Goal: Task Accomplishment & Management: Manage account settings

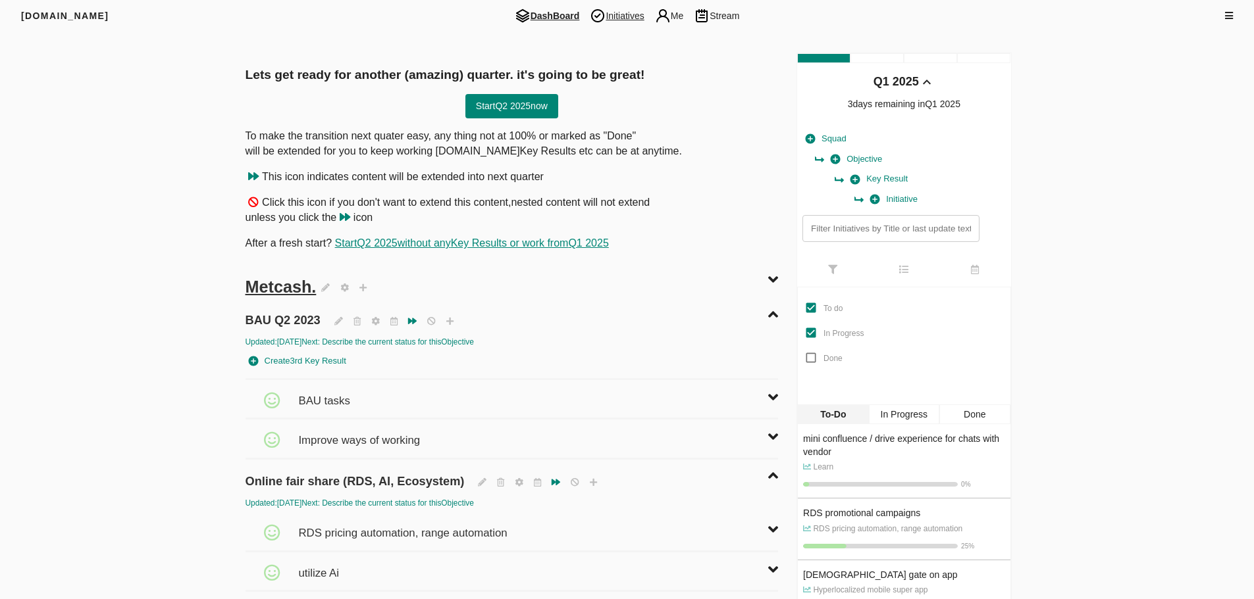
click at [620, 15] on span "Initiatives" at bounding box center [616, 16] width 64 height 16
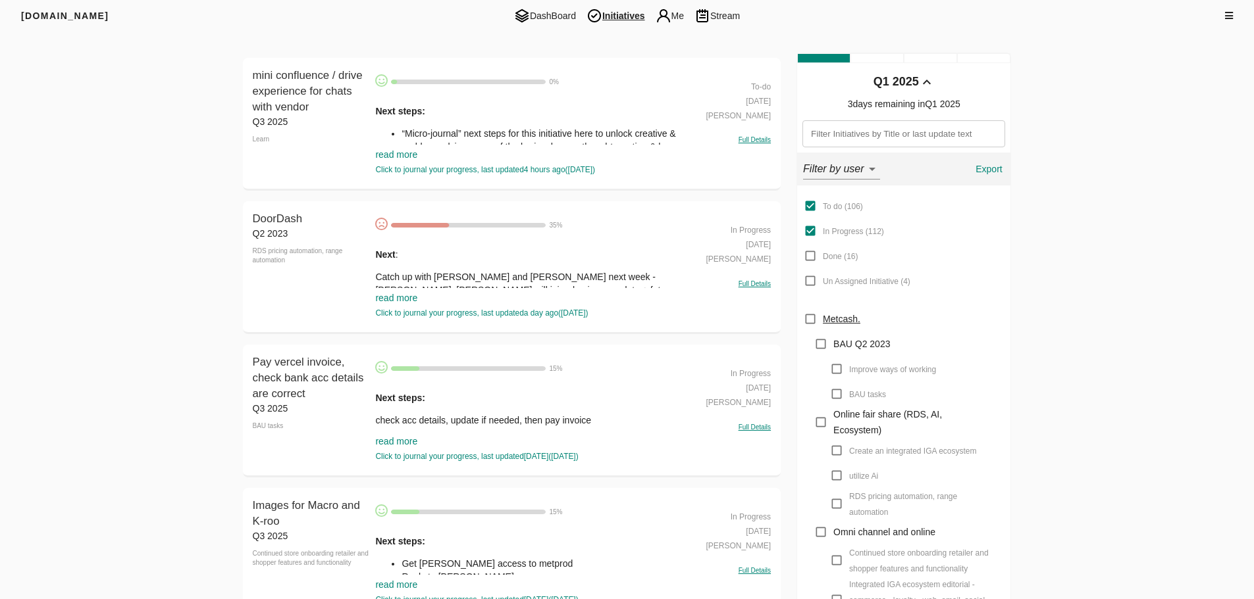
click at [404, 156] on link "read more" at bounding box center [396, 154] width 42 height 11
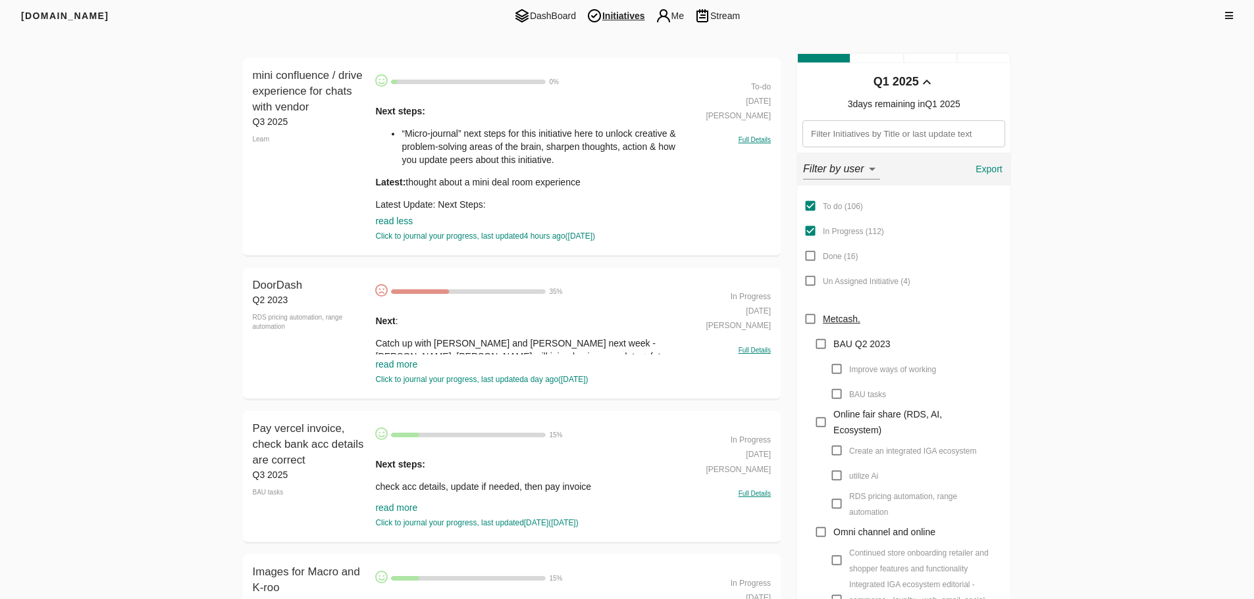
click at [398, 363] on link "read more" at bounding box center [396, 364] width 42 height 11
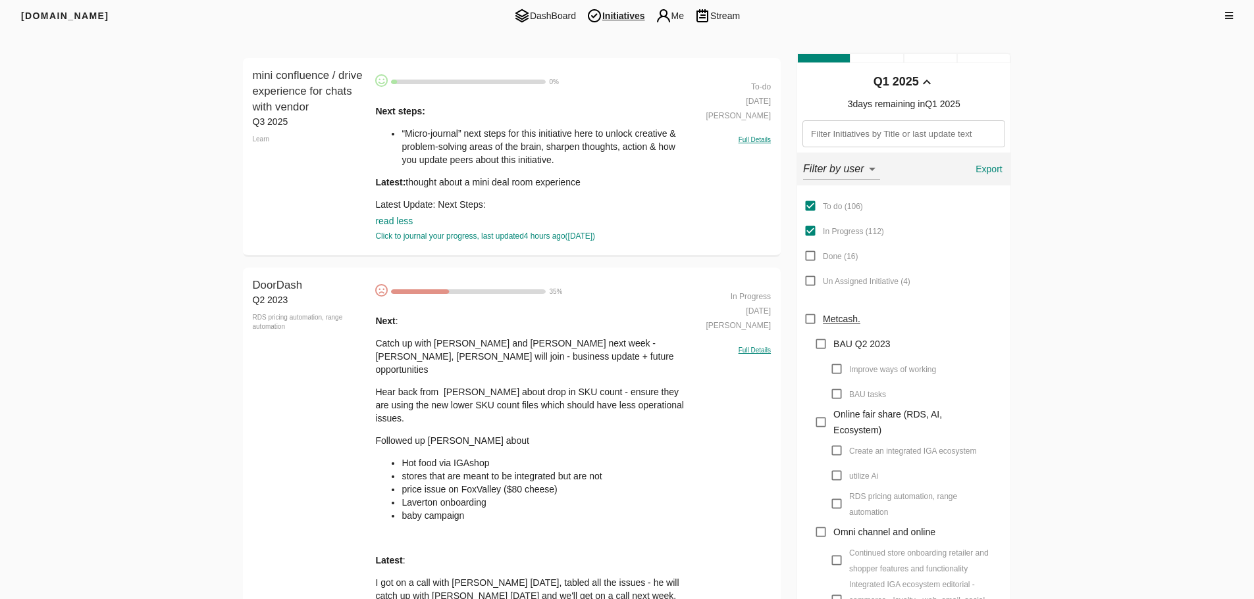
click at [398, 361] on p "Catch up with [PERSON_NAME] and [PERSON_NAME] next week - [PERSON_NAME], [PERSO…" at bounding box center [530, 356] width 311 height 39
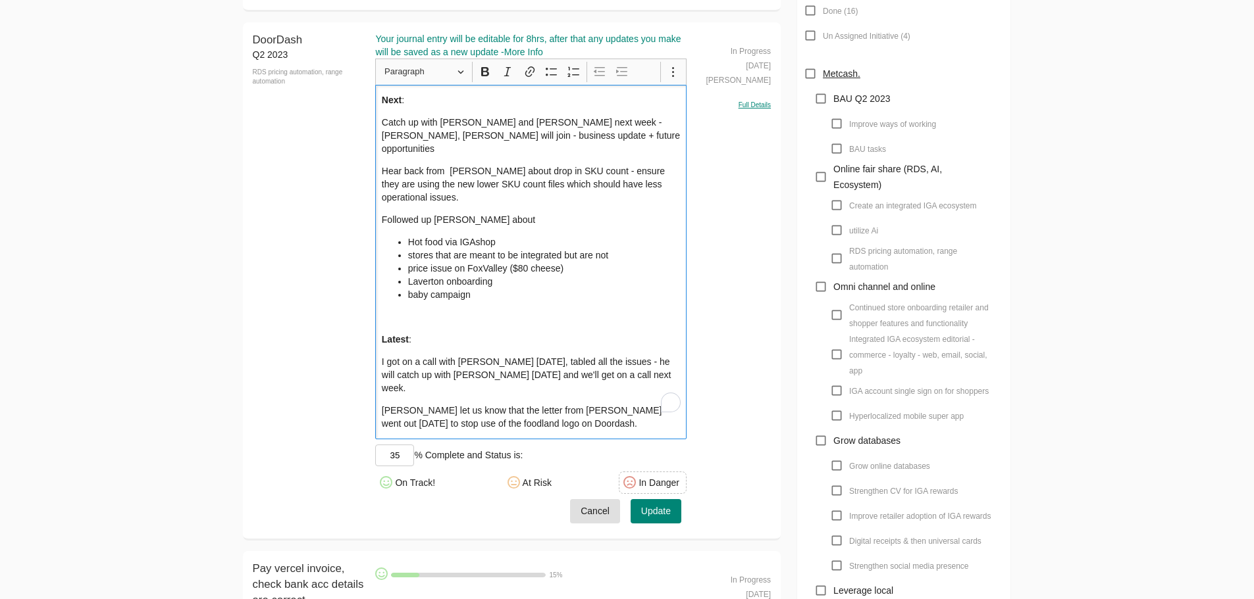
scroll to position [263, 0]
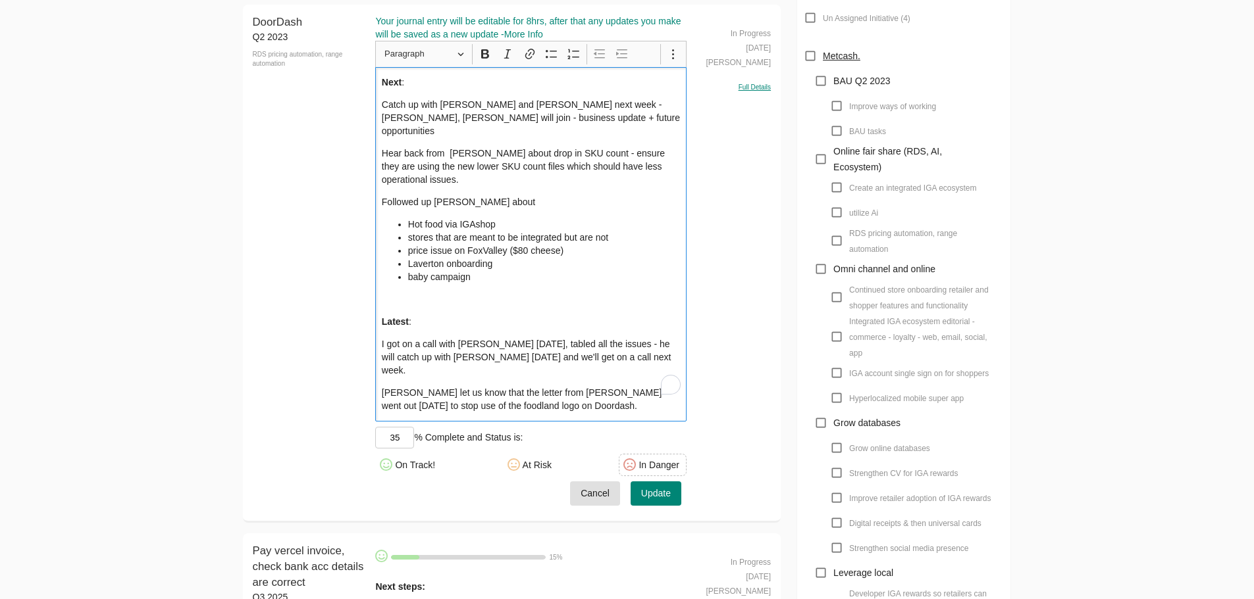
click at [495, 316] on div "Next : Catch up with [PERSON_NAME] and [PERSON_NAME] next week - [PERSON_NAME],…" at bounding box center [530, 244] width 311 height 355
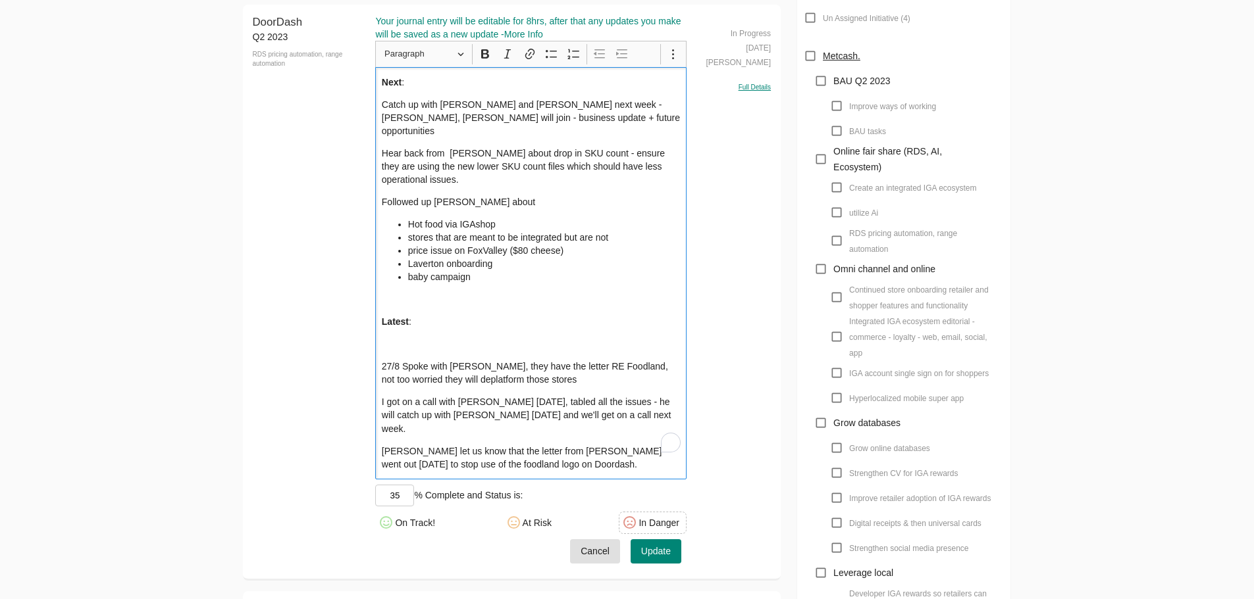
click at [641, 363] on p "27/8 Spoke with [PERSON_NAME], they have the letter RE Foodland, not too worrie…" at bounding box center [531, 373] width 299 height 26
drag, startPoint x: 401, startPoint y: 353, endPoint x: 368, endPoint y: 353, distance: 32.9
click at [368, 353] on div "DoorDash Q2 2023 RDS pricing automation, range automation DoorDash Your journal…" at bounding box center [512, 293] width 538 height 576
click at [451, 338] on p "To enrich screen reader interactions, please activate Accessibility in Grammarl…" at bounding box center [531, 344] width 299 height 13
click at [472, 123] on p "Catch up with [PERSON_NAME] and [PERSON_NAME] next week - [PERSON_NAME], [PERSO…" at bounding box center [531, 117] width 299 height 39
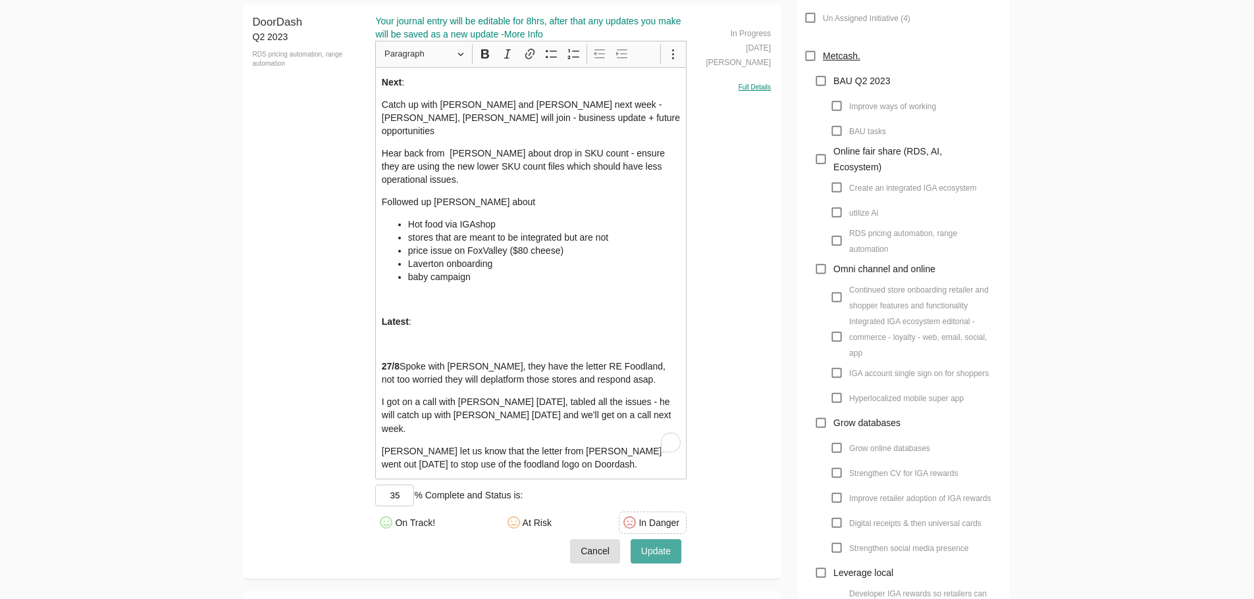
click at [662, 544] on span "Update" at bounding box center [656, 552] width 30 height 16
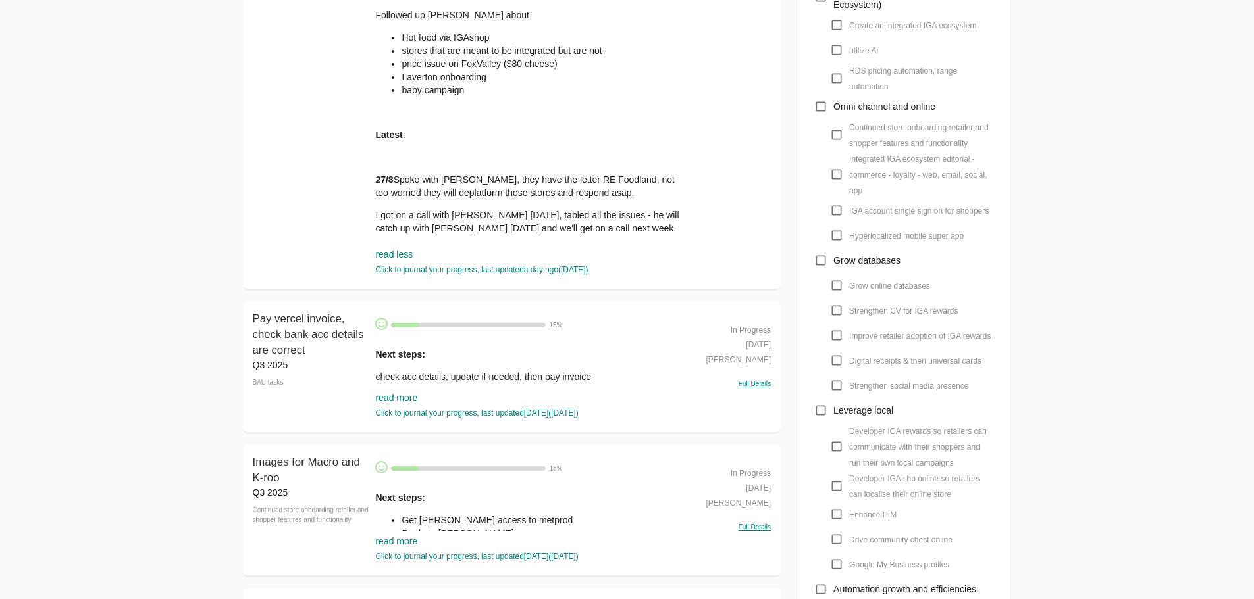
scroll to position [526, 0]
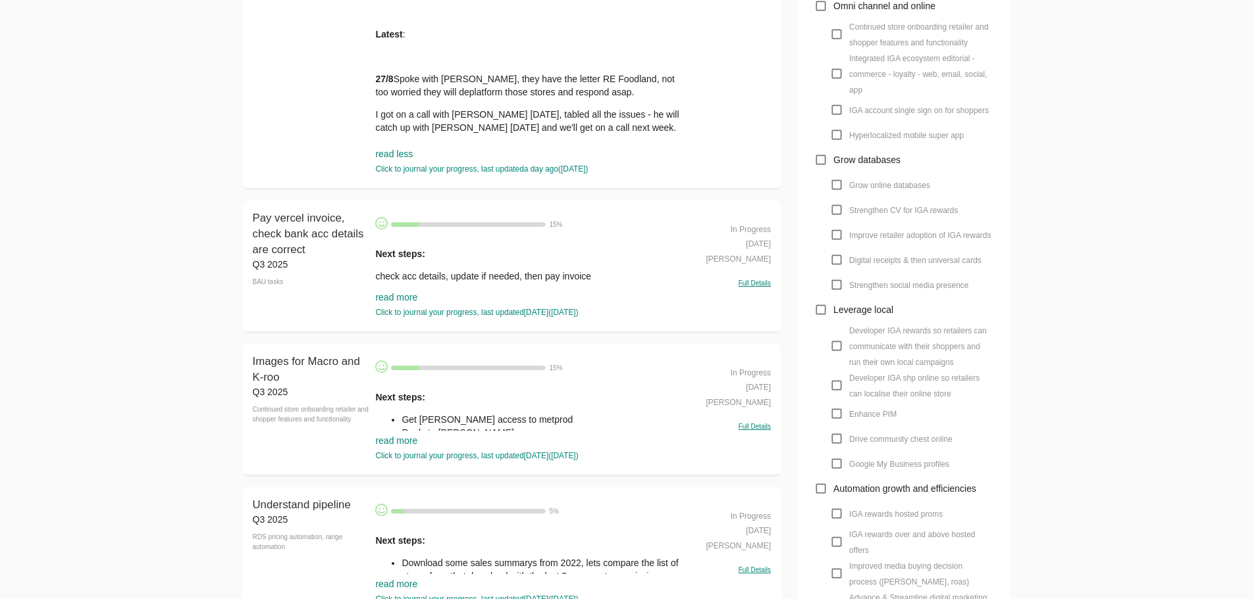
click at [399, 293] on link "read more" at bounding box center [396, 297] width 42 height 11
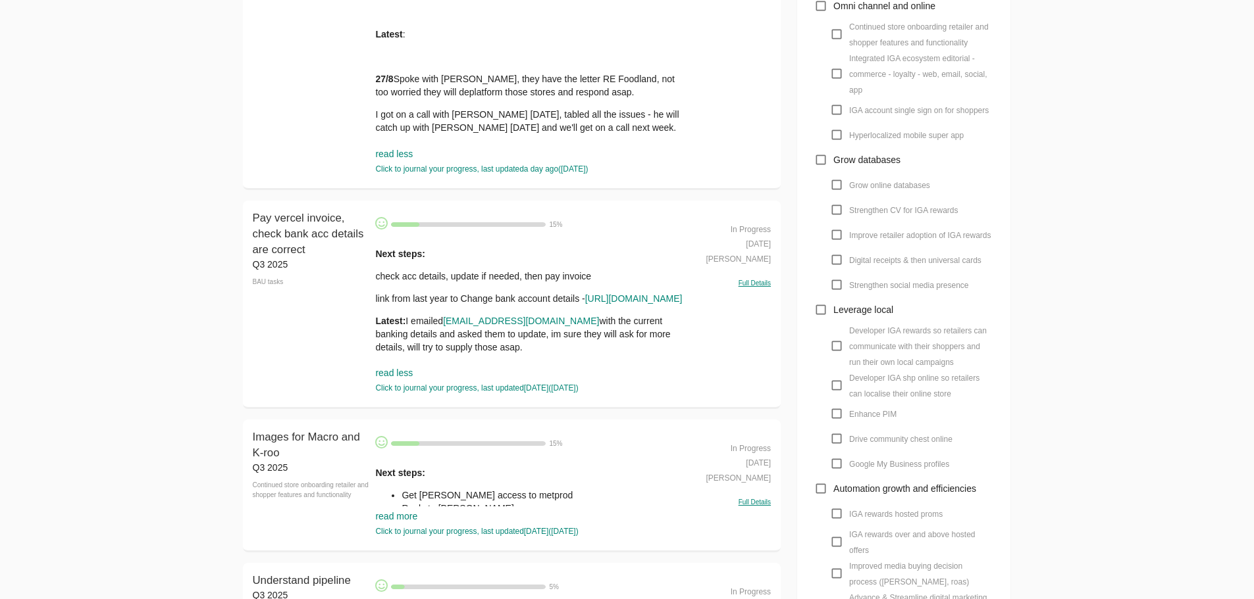
click at [494, 285] on div "Next steps: check acc details, update if needed, then pay invoice link from las…" at bounding box center [530, 300] width 311 height 107
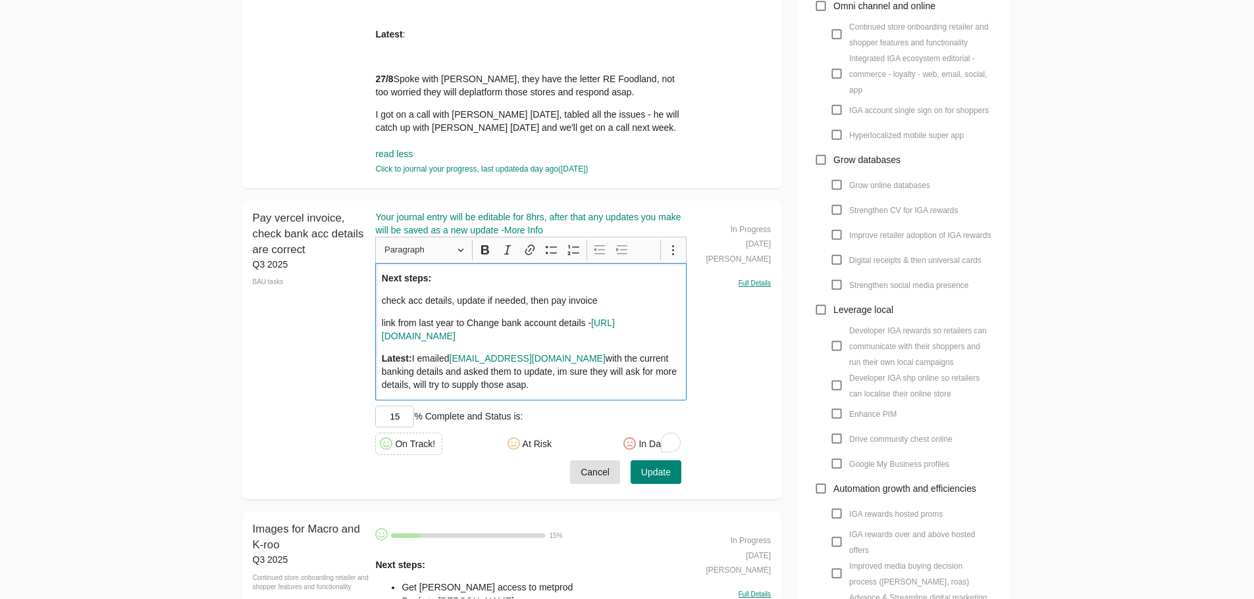
click at [496, 289] on div "Next steps: check acc details, update if needed, then pay invoice link from las…" at bounding box center [530, 332] width 311 height 138
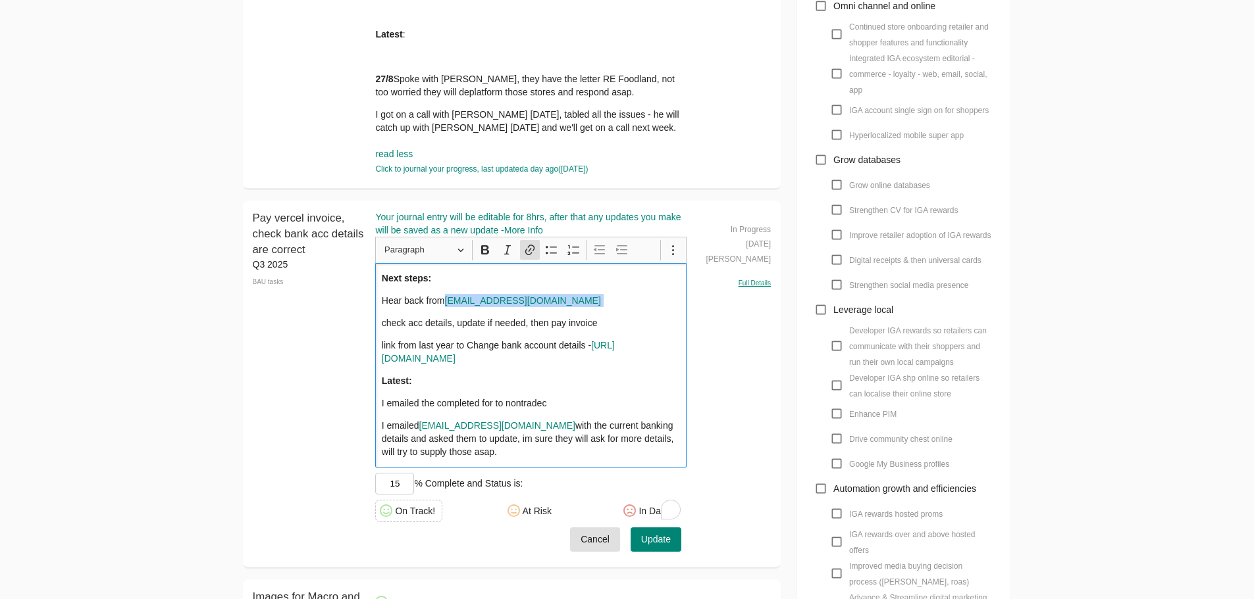
copy p "[EMAIL_ADDRESS][DOMAIN_NAME]"
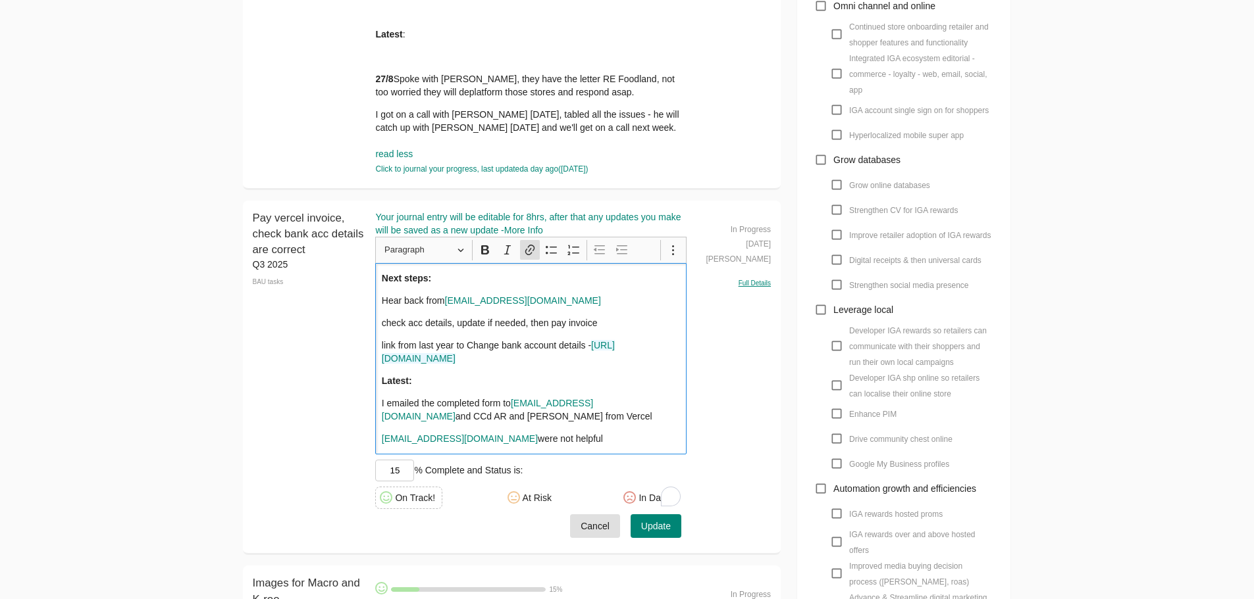
click at [609, 365] on p "link from last year to Change bank account details - [URL][DOMAIN_NAME]" at bounding box center [531, 352] width 299 height 26
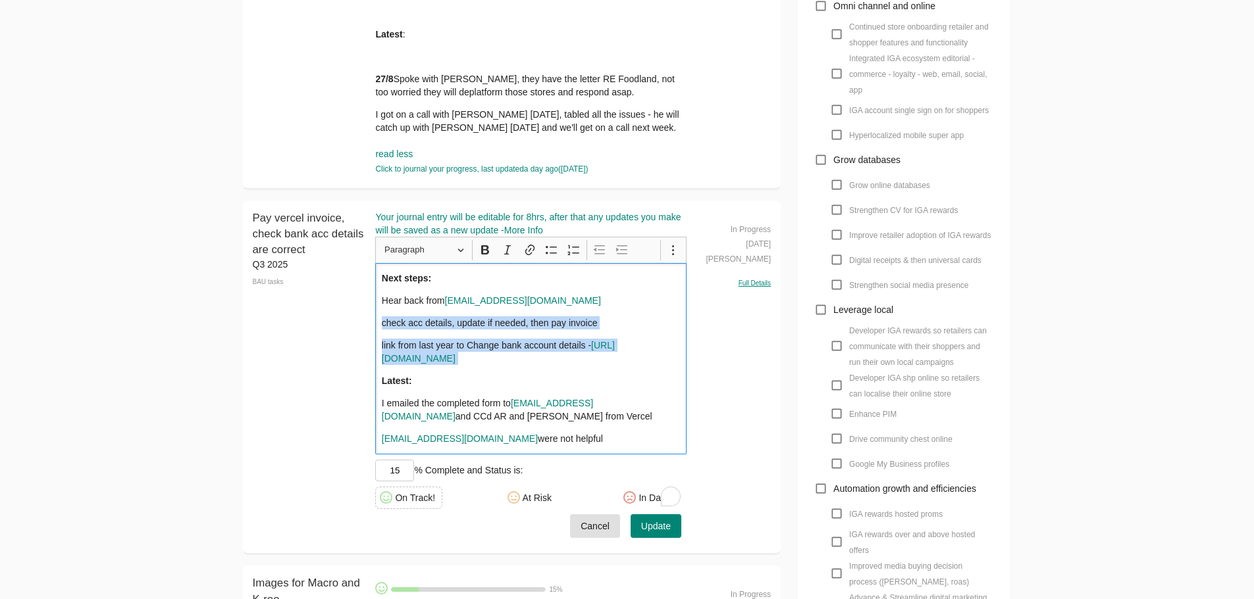
drag, startPoint x: 615, startPoint y: 407, endPoint x: 374, endPoint y: 326, distance: 254.3
click at [374, 326] on div "Pay vercel invoice, check bank acc details are correct Q3 2025 BAU tasks Pay ve…" at bounding box center [512, 378] width 538 height 355
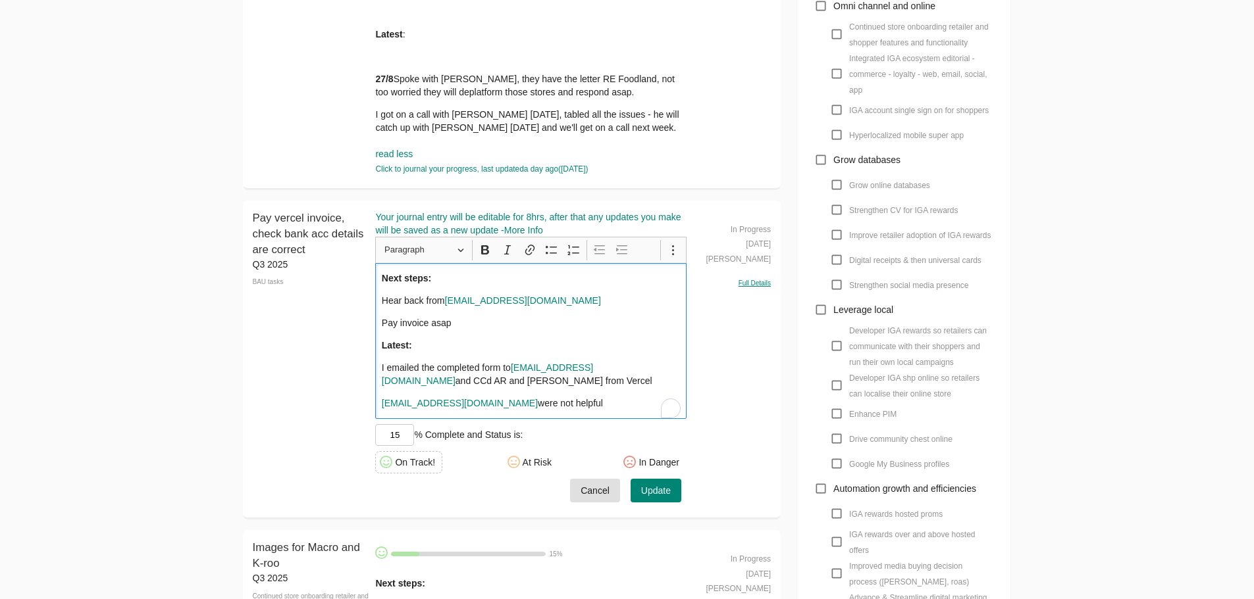
click at [669, 493] on span "Update" at bounding box center [656, 491] width 30 height 16
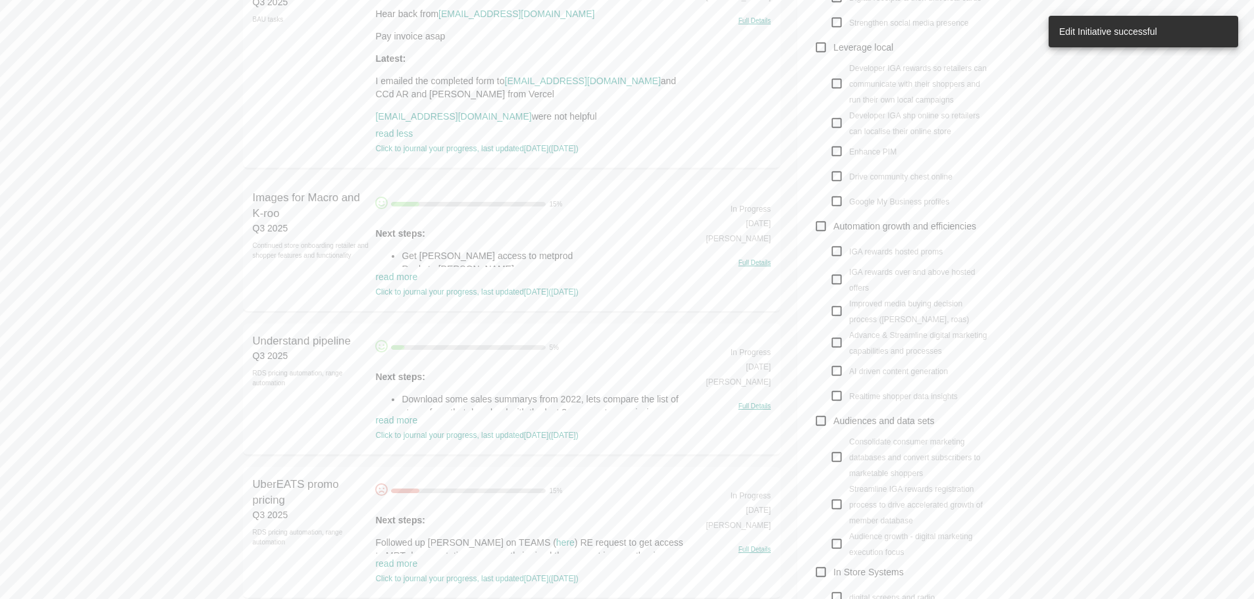
scroll to position [790, 0]
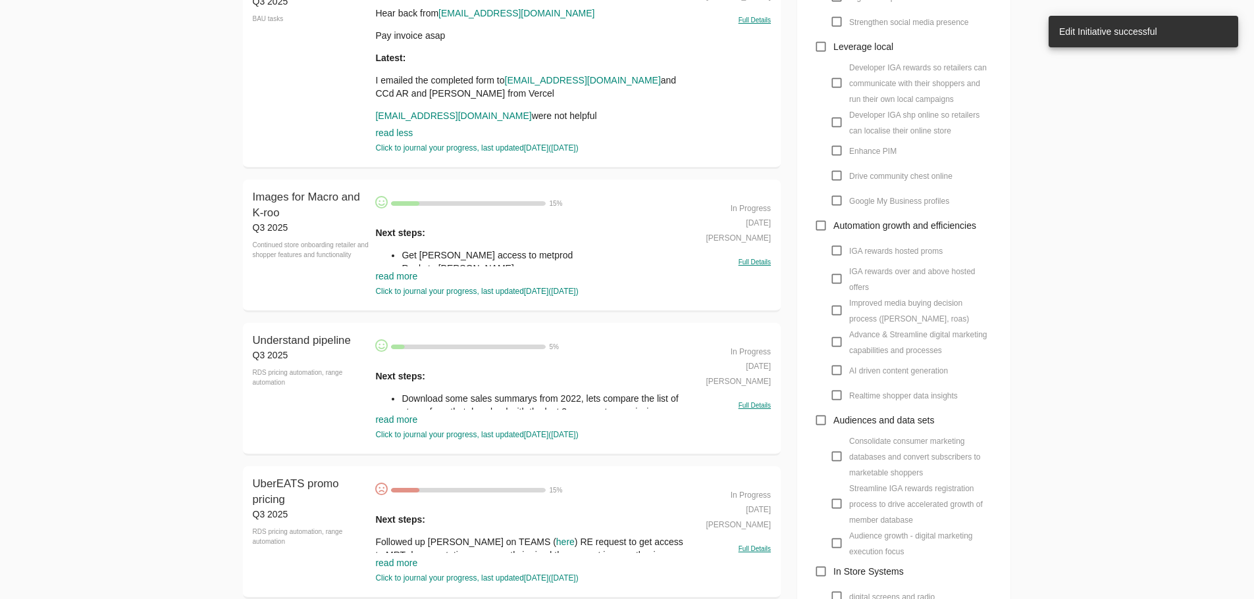
click at [408, 272] on link "read more" at bounding box center [396, 276] width 42 height 11
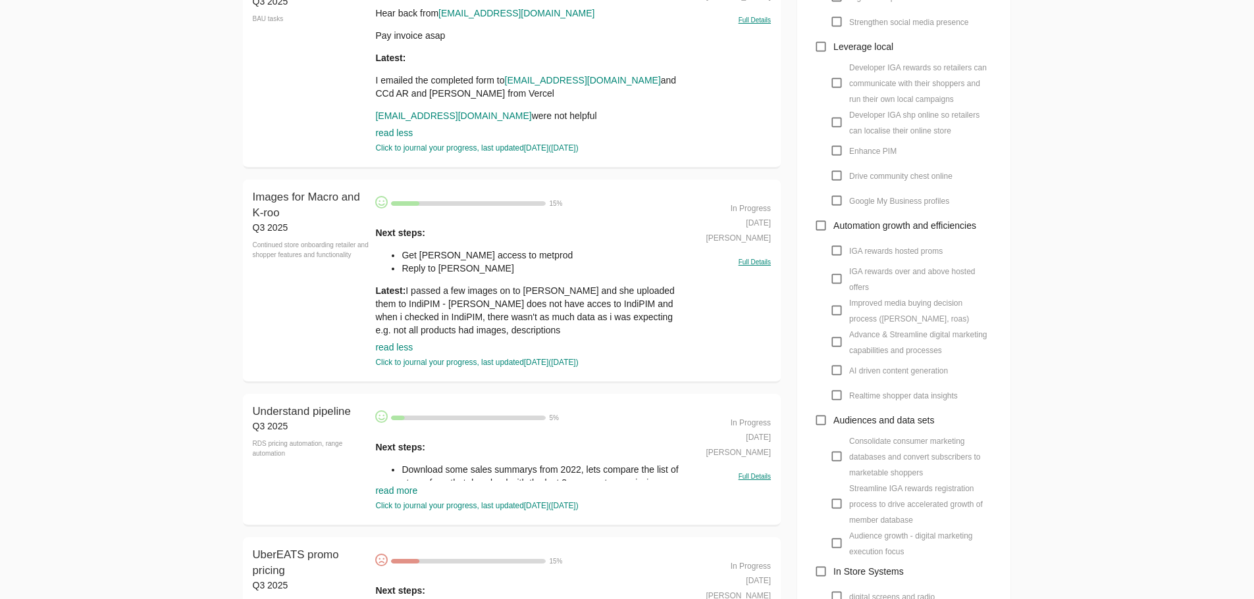
click at [439, 315] on p "Latest: I passed a few images on to [PERSON_NAME] and she uploaded them to Indi…" at bounding box center [530, 310] width 311 height 53
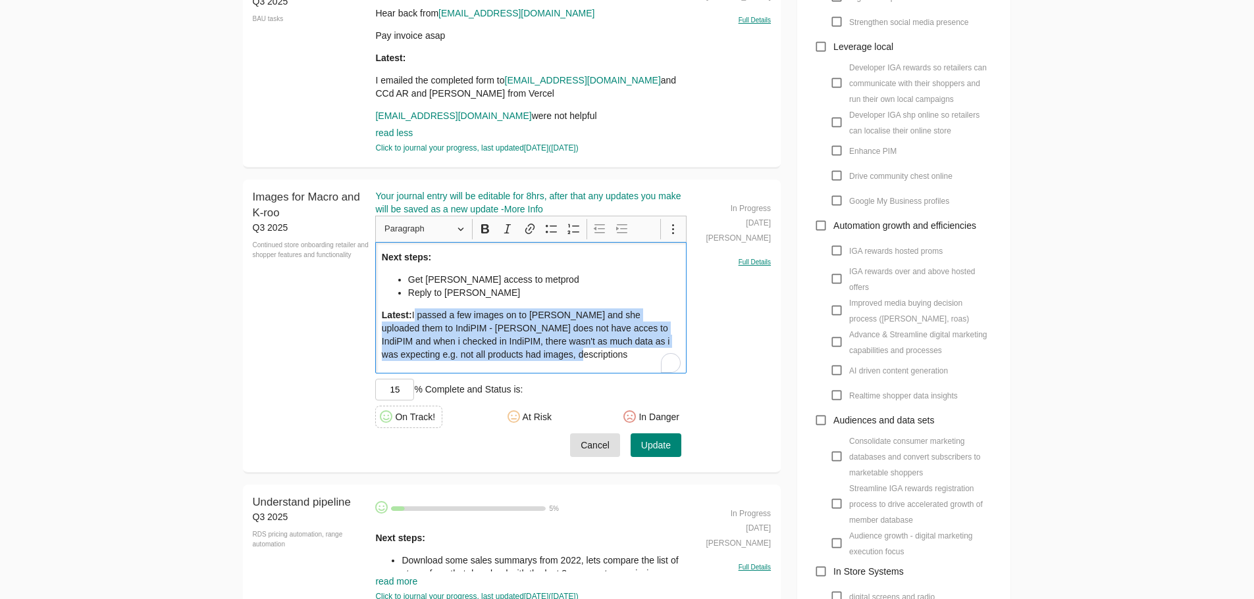
drag, startPoint x: 498, startPoint y: 342, endPoint x: 413, endPoint y: 316, distance: 88.7
click at [413, 316] on p "Latest: I passed a few images on to [PERSON_NAME] and she uploaded them to Indi…" at bounding box center [531, 335] width 299 height 53
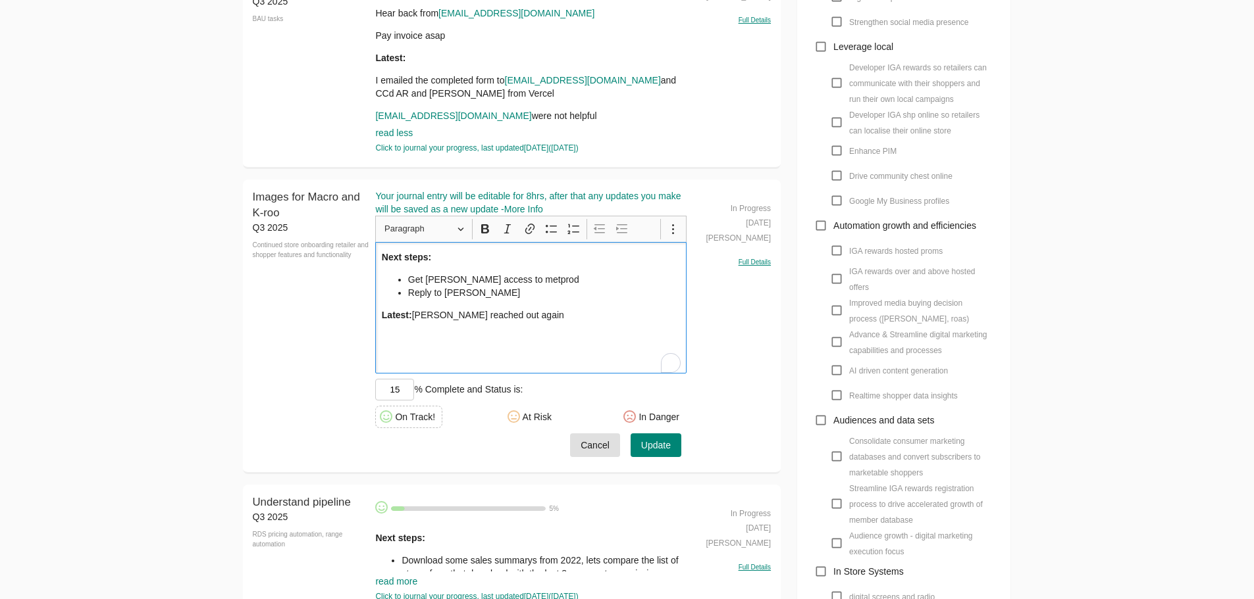
click at [654, 453] on span "Update" at bounding box center [656, 446] width 30 height 16
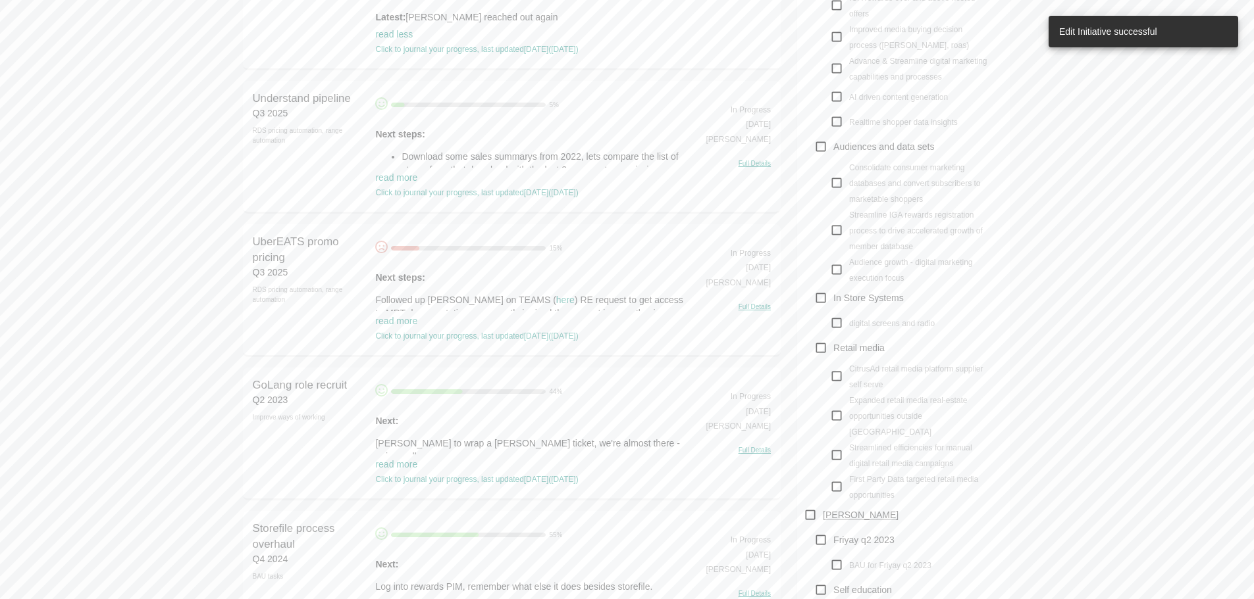
scroll to position [1119, 0]
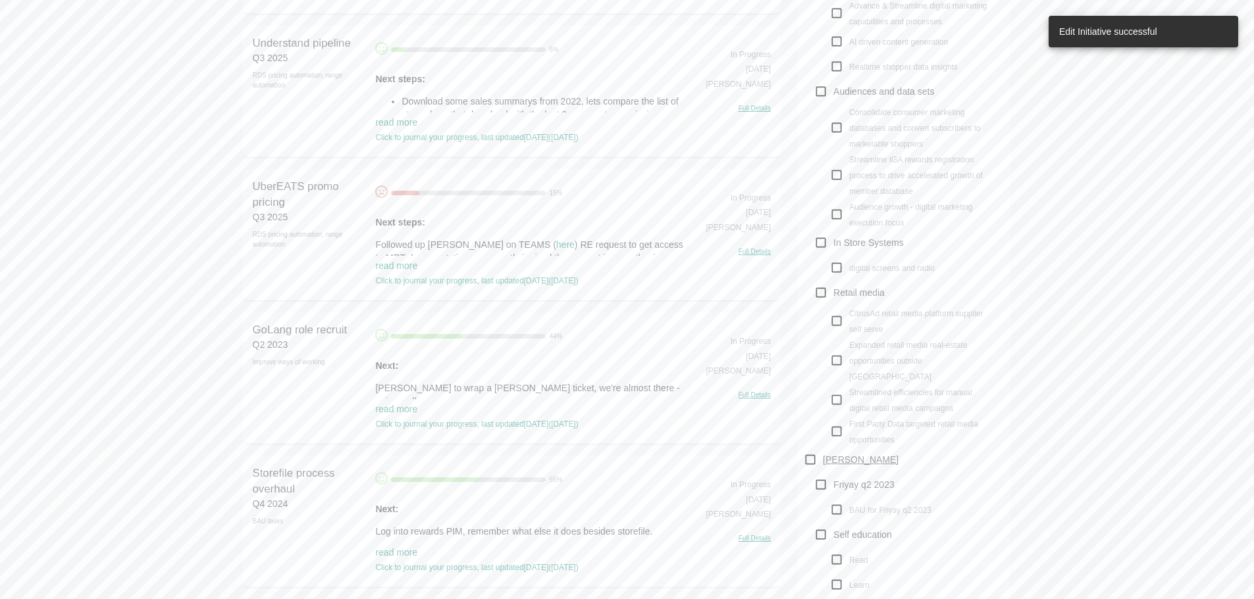
click at [388, 266] on link "read more" at bounding box center [396, 266] width 42 height 11
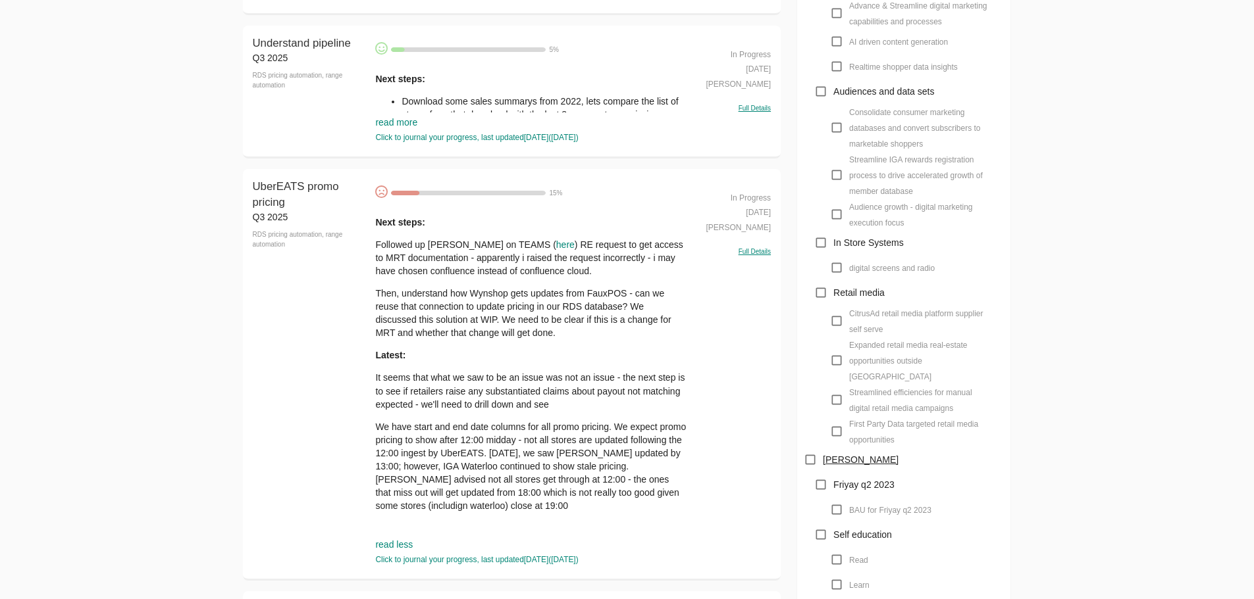
click at [569, 466] on p "We have start and end date columns for all promo pricing. We expect promo prici…" at bounding box center [530, 466] width 311 height 92
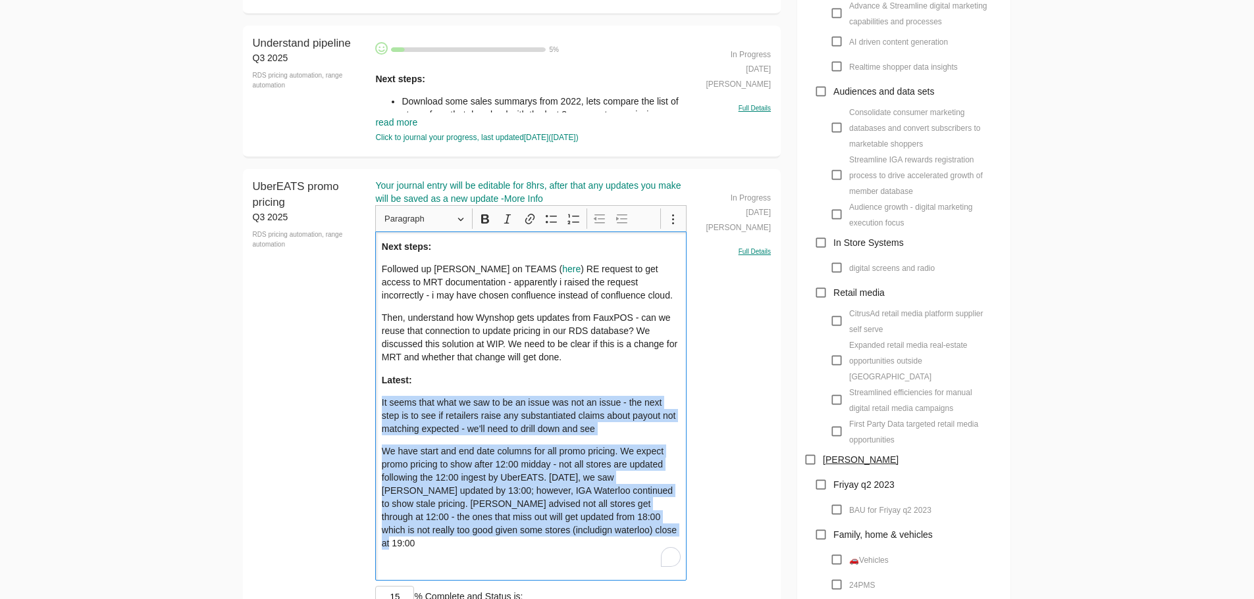
drag, startPoint x: 619, startPoint y: 536, endPoint x: 348, endPoint y: 393, distance: 306.7
click at [348, 393] on div "UberEATS promo pricing Q3 2025 RDS pricing automation, range automation UberEAT…" at bounding box center [512, 425] width 538 height 513
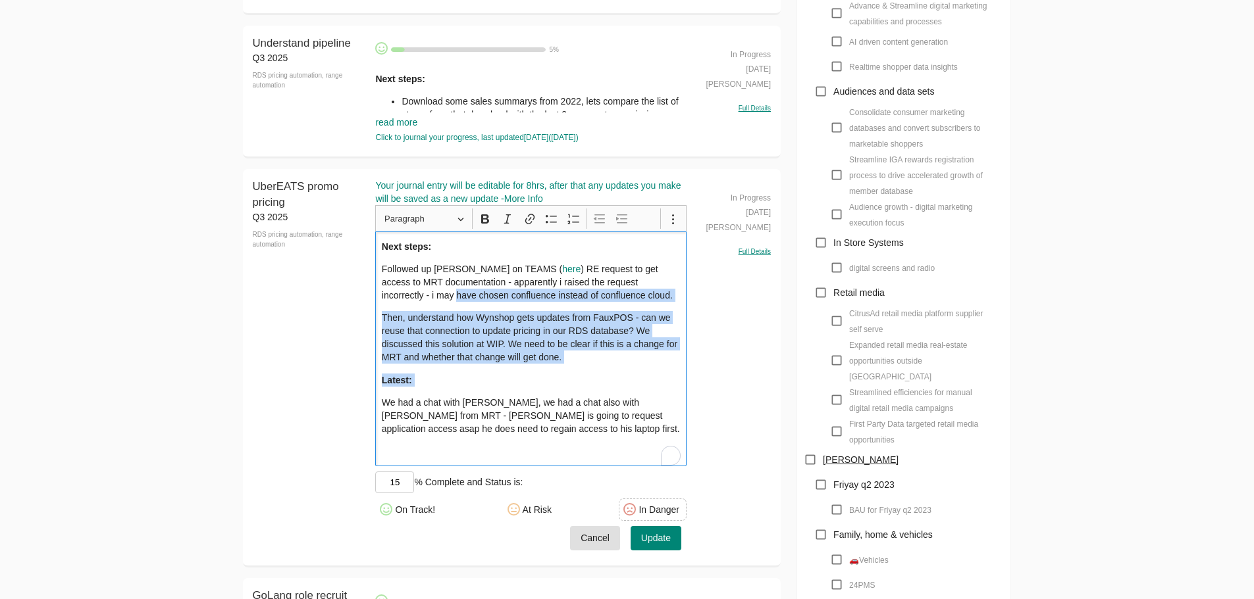
drag, startPoint x: 603, startPoint y: 365, endPoint x: 378, endPoint y: 316, distance: 229.8
click at [343, 302] on div "UberEATS promo pricing Q3 2025 RDS pricing automation, range automation UberEAT…" at bounding box center [512, 368] width 538 height 398
click at [622, 339] on p "Then, understand how Wynshop gets updates from FauxPOS - can we reuse that conn…" at bounding box center [531, 337] width 299 height 53
click at [655, 355] on p "Then, understand how Wynshop gets updates from FauxPOS - can we reuse that conn…" at bounding box center [531, 337] width 299 height 53
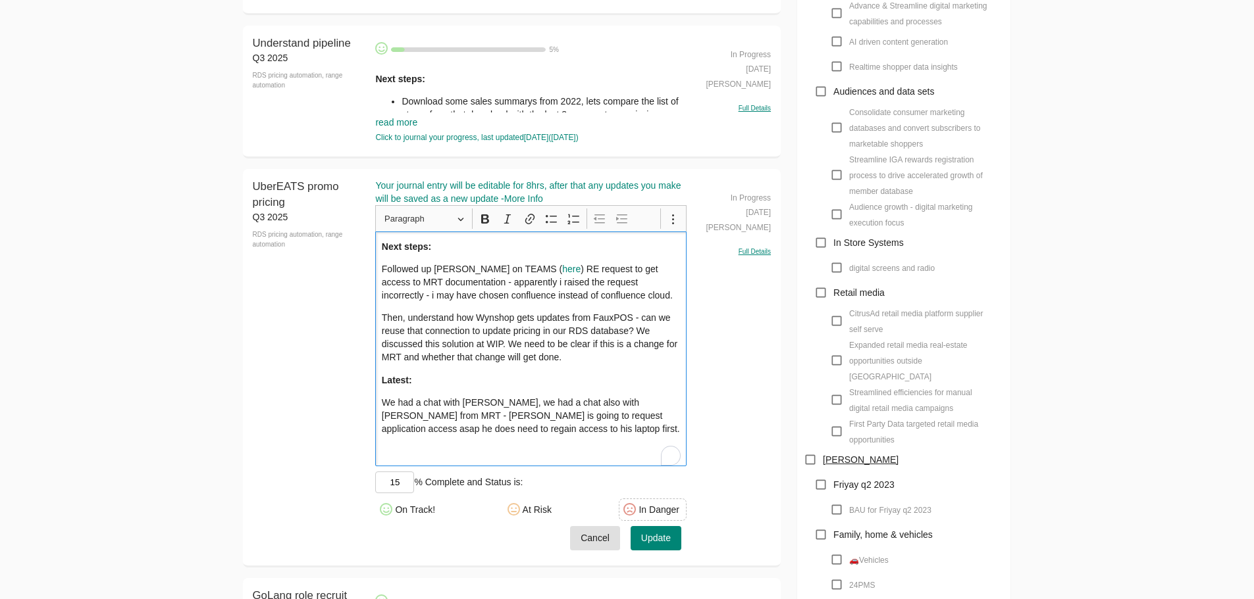
click at [599, 349] on p "Then, understand how Wynshop gets updates from FauxPOS - can we reuse that conn…" at bounding box center [531, 337] width 299 height 53
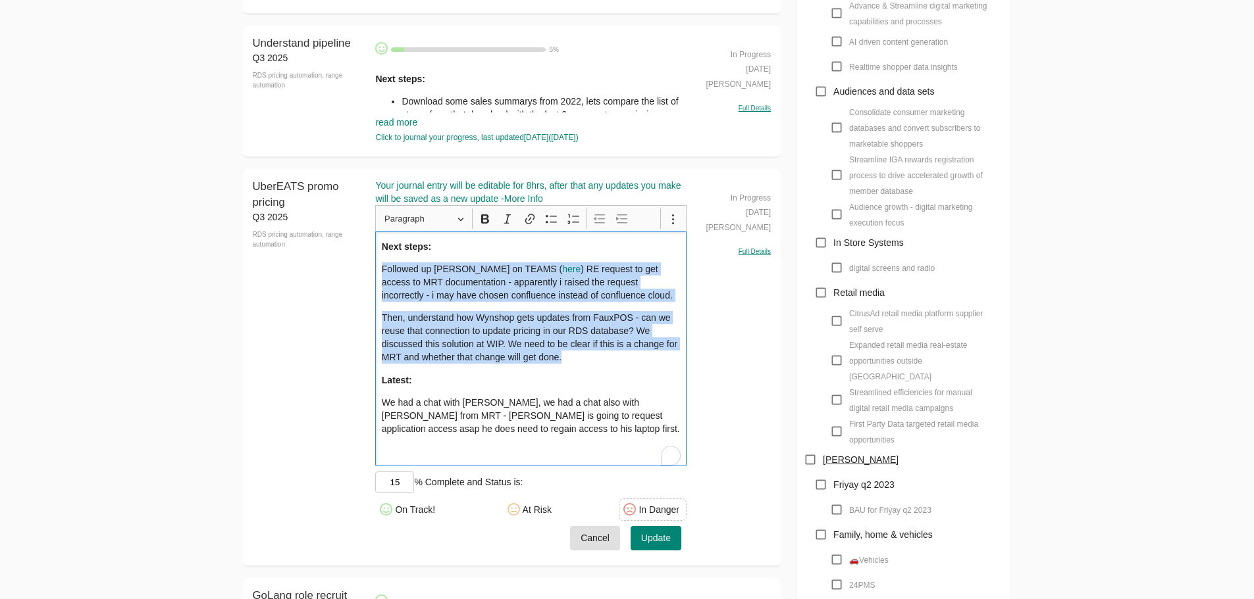
drag, startPoint x: 524, startPoint y: 340, endPoint x: 366, endPoint y: 274, distance: 171.3
click at [366, 274] on div "UberEATS promo pricing Q3 2025 RDS pricing automation, range automation UberEAT…" at bounding box center [512, 368] width 538 height 398
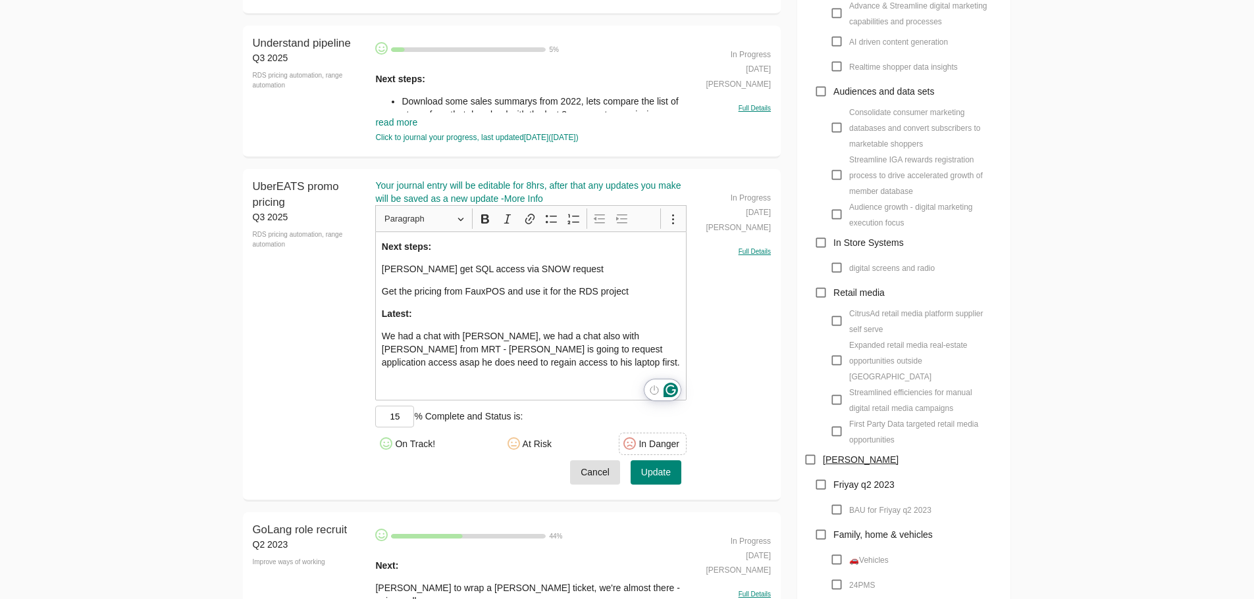
click at [392, 419] on input "15" at bounding box center [394, 417] width 39 height 22
type input "20"
click at [680, 482] on button "Update" at bounding box center [655, 473] width 51 height 24
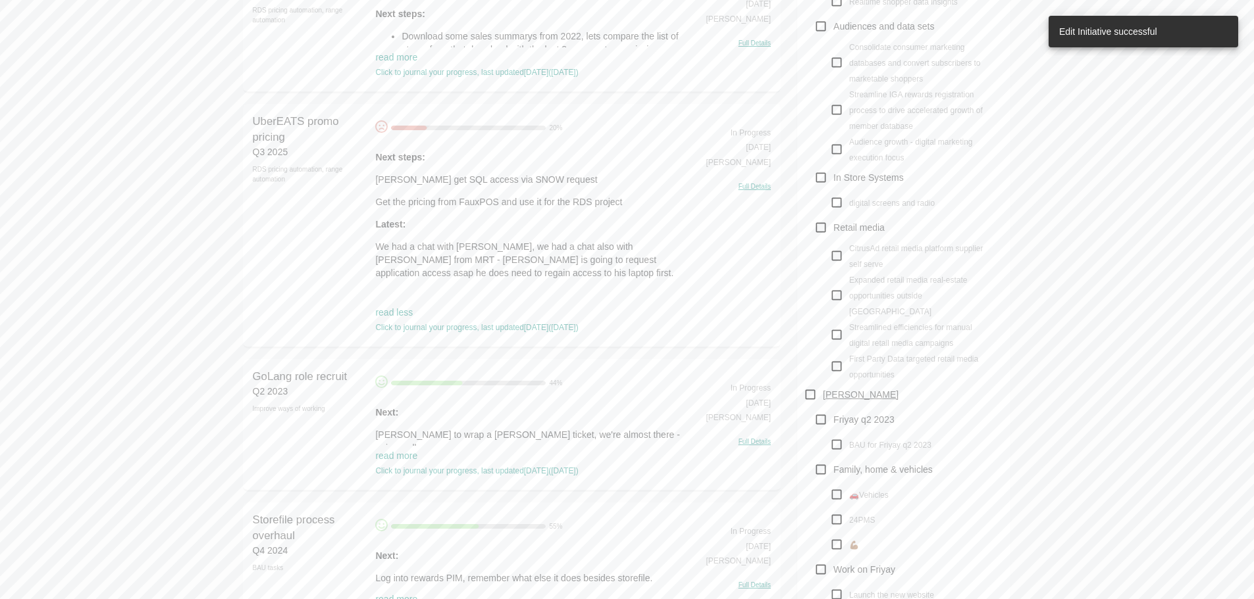
scroll to position [1185, 0]
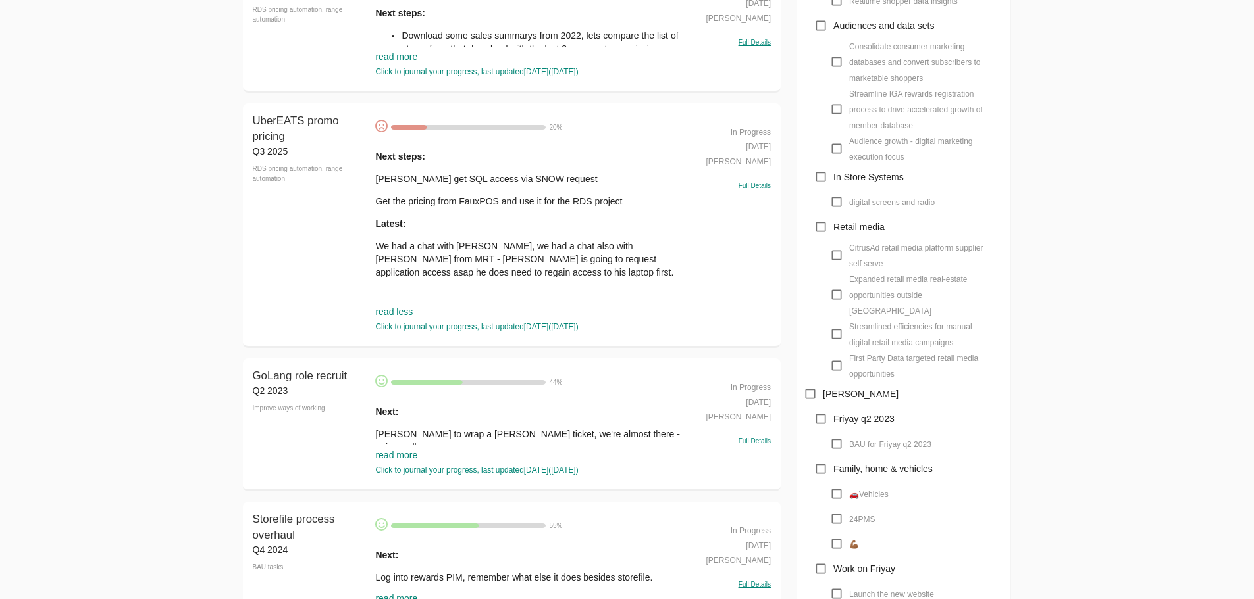
click at [452, 438] on p "[PERSON_NAME] to wrap a [PERSON_NAME] ticket, we're almost there - going well." at bounding box center [530, 441] width 311 height 26
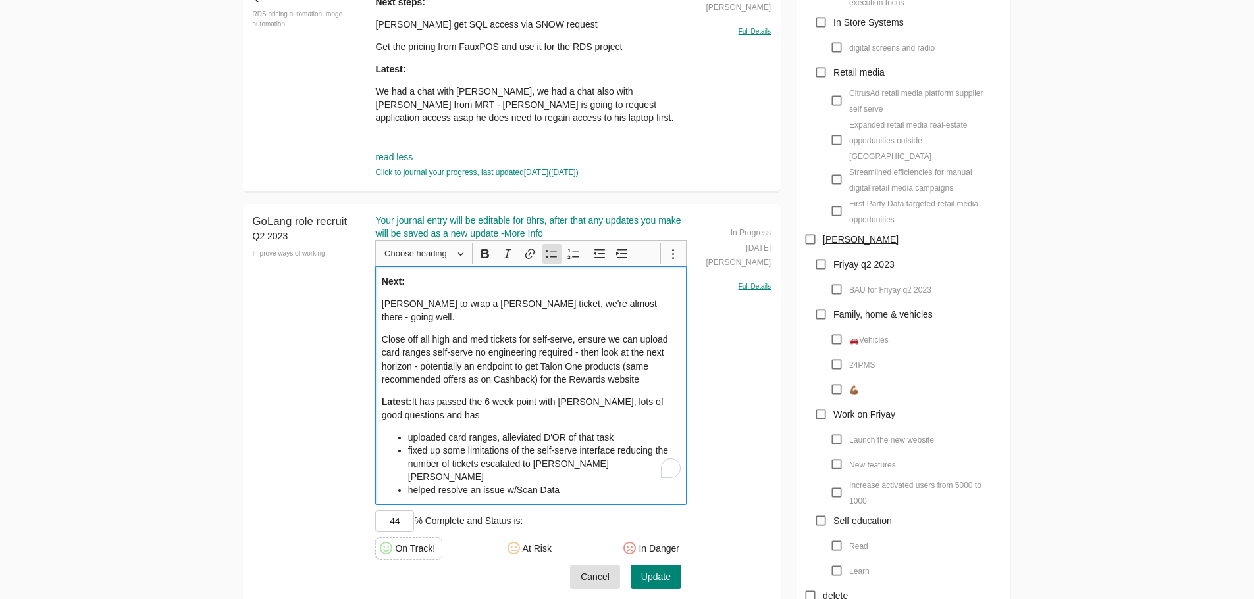
scroll to position [1514, 0]
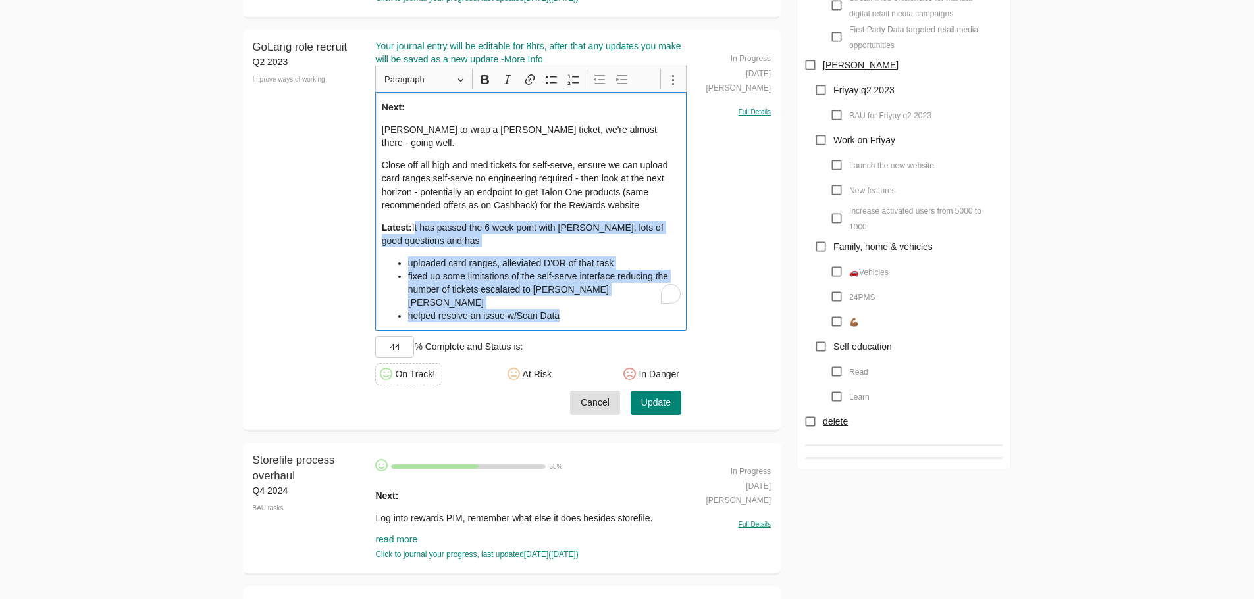
drag, startPoint x: 584, startPoint y: 293, endPoint x: 413, endPoint y: 217, distance: 187.6
click at [413, 217] on div "Next: [PERSON_NAME] to wrap a tricky [PERSON_NAME] ticket, we're almost there -…" at bounding box center [530, 211] width 311 height 239
click at [596, 395] on span "Cancel" at bounding box center [594, 403] width 29 height 16
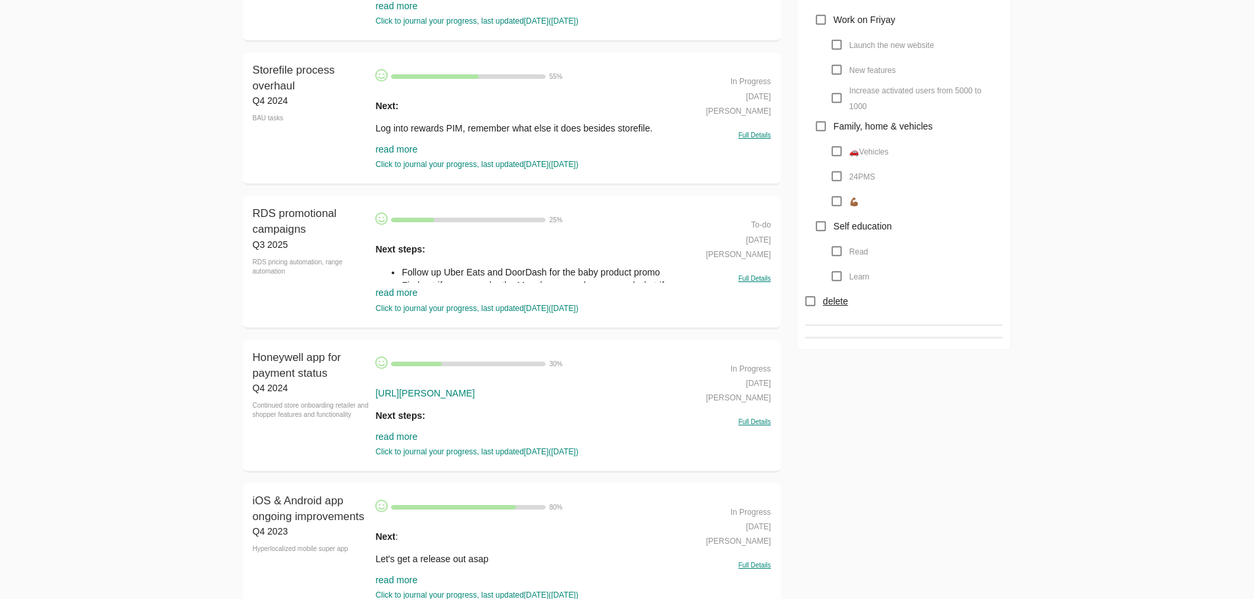
scroll to position [1645, 0]
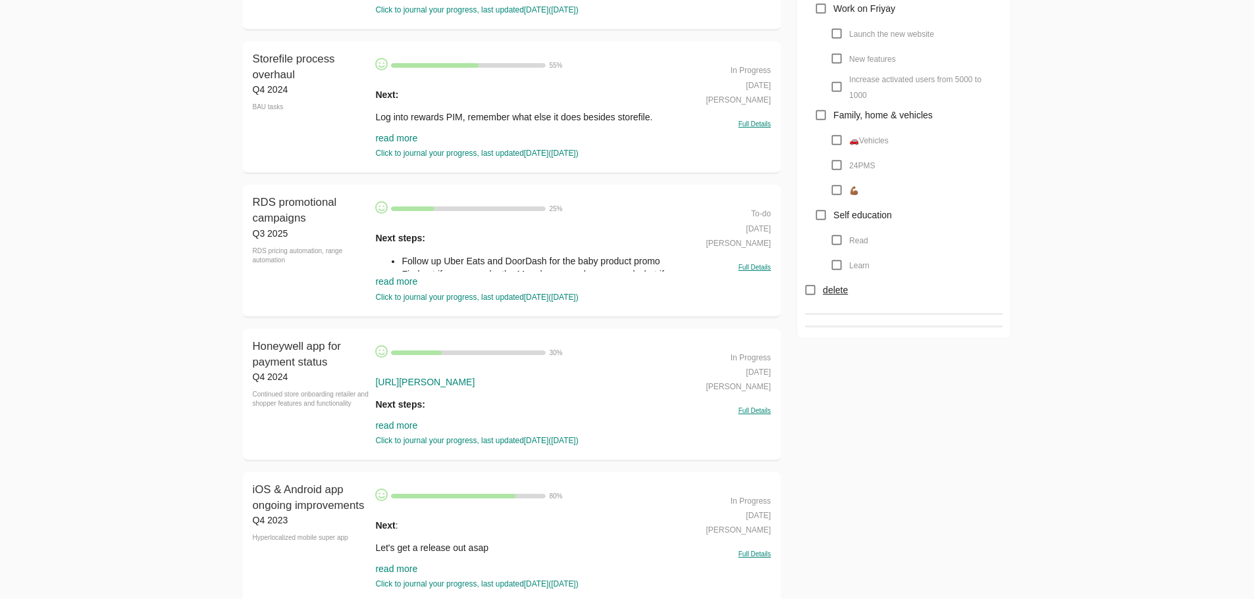
click at [415, 111] on p "Log into rewards PIM, remember what else it does besides storefile." at bounding box center [530, 117] width 311 height 13
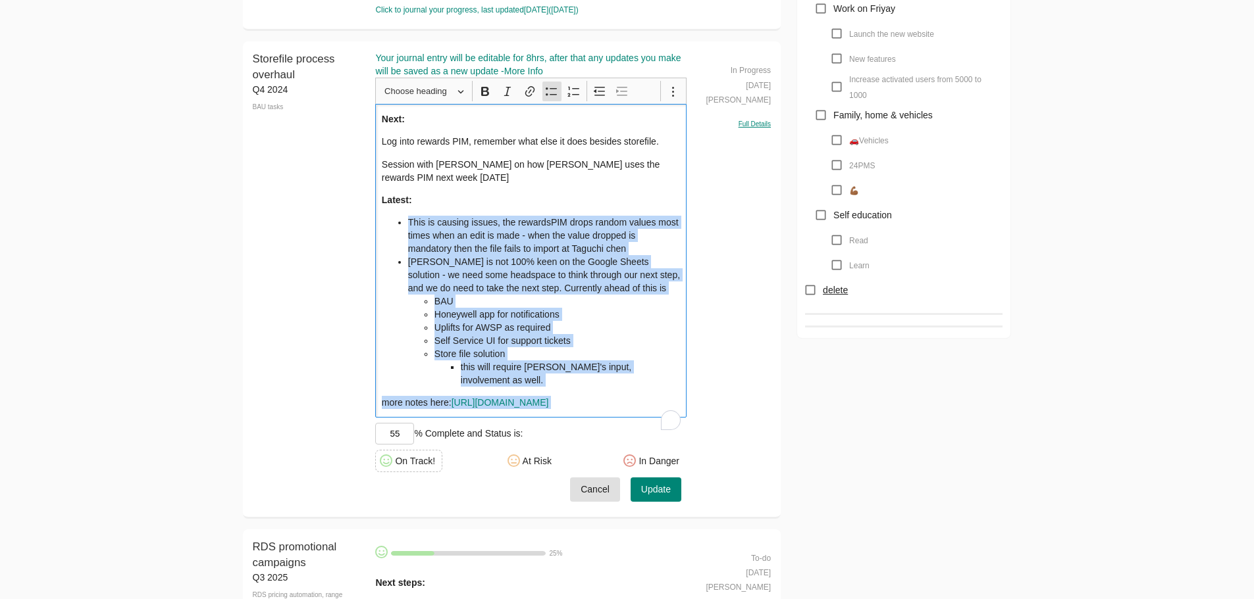
drag, startPoint x: 520, startPoint y: 425, endPoint x: 349, endPoint y: 216, distance: 270.3
click at [349, 216] on div "Storefile process overhaul Q4 2024 BAU tasks Storefile process overhaul Your jo…" at bounding box center [512, 279] width 538 height 477
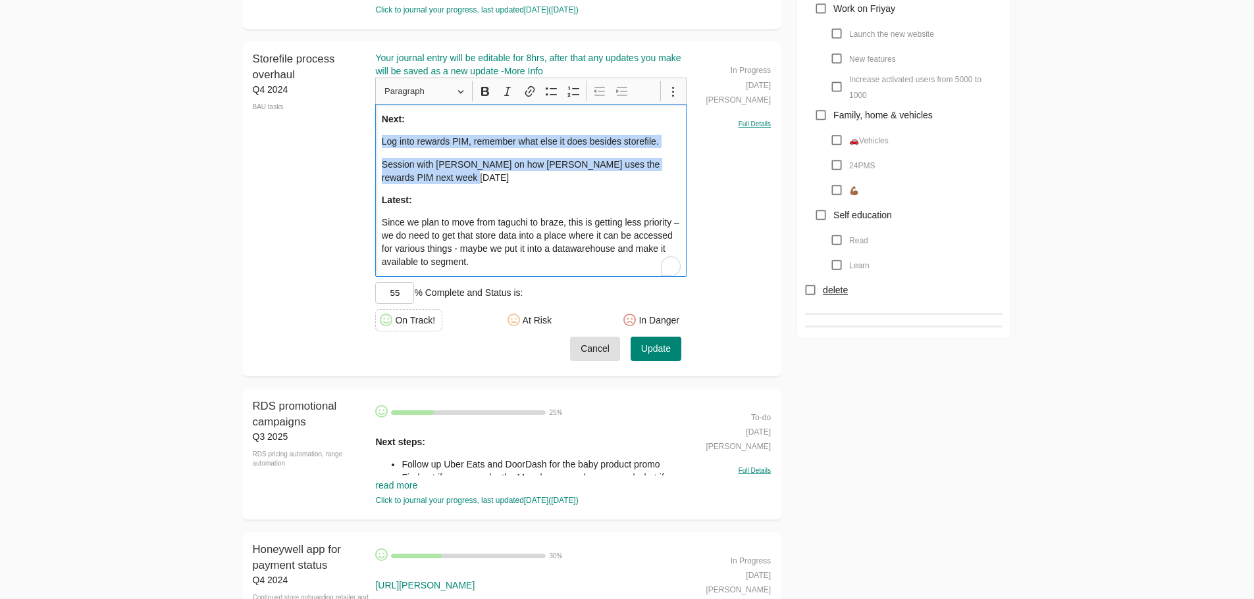
drag, startPoint x: 489, startPoint y: 177, endPoint x: 332, endPoint y: 132, distance: 163.7
click at [332, 132] on div "Storefile process overhaul Q4 2024 BAU tasks Storefile process overhaul Your jo…" at bounding box center [512, 209] width 538 height 336
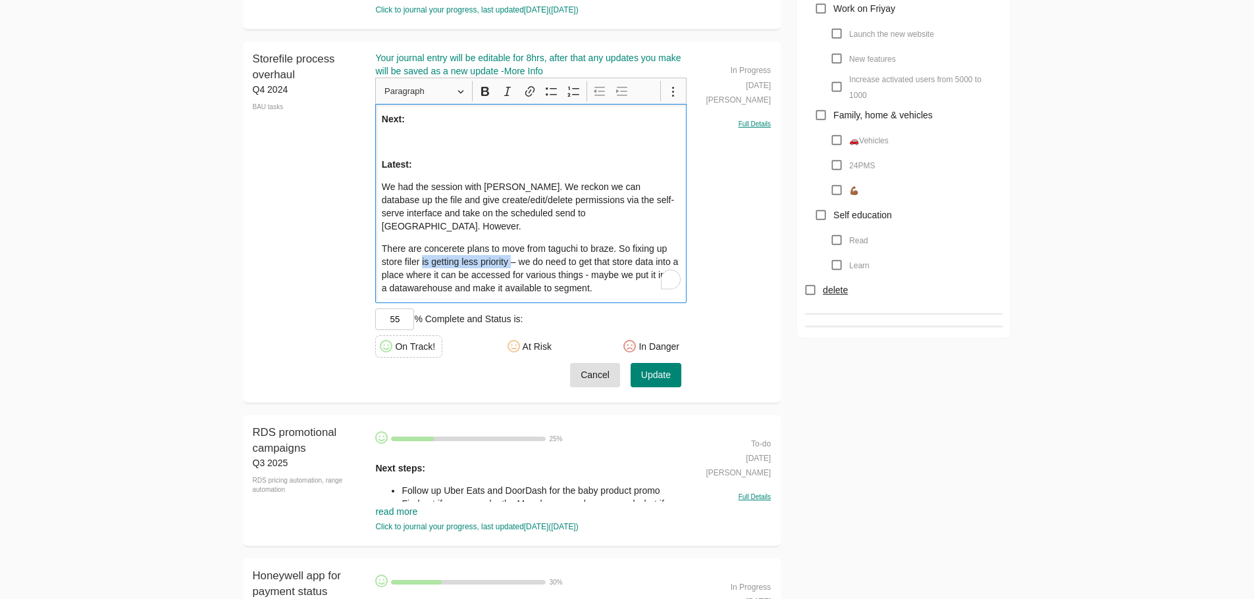
click at [556, 155] on div "Next: Latest: We had the session with [PERSON_NAME]. We reckon we can database …" at bounding box center [530, 203] width 311 height 199
click at [629, 275] on p "There are concerete plans to move from taguchi to braze. So fixing up store fil…" at bounding box center [531, 268] width 299 height 53
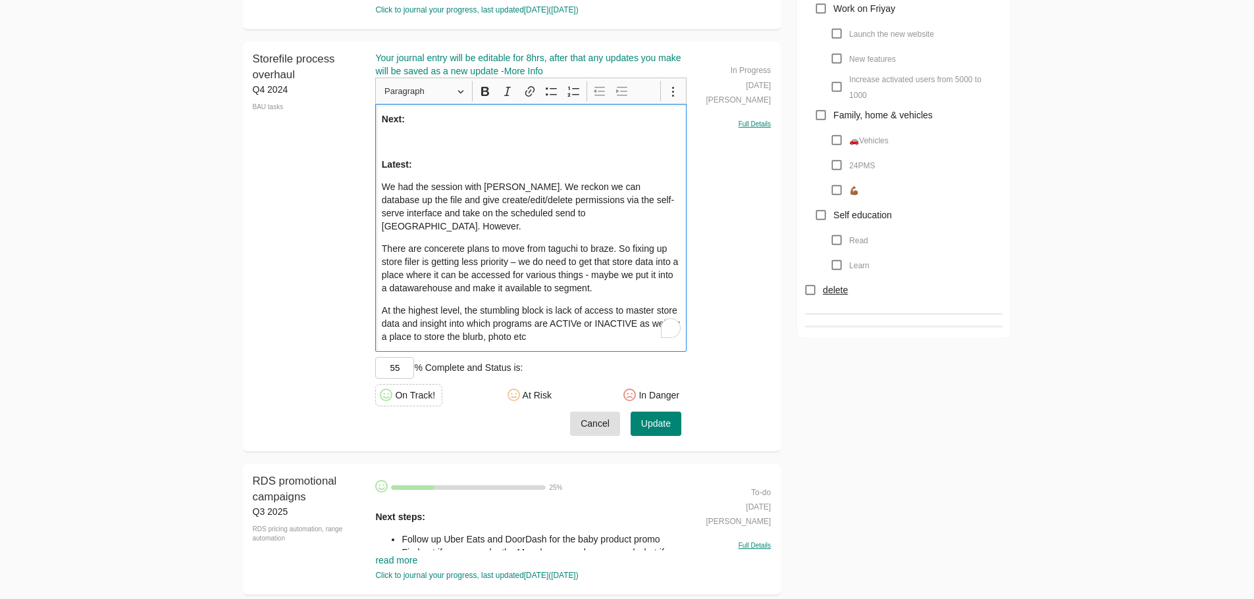
click at [513, 140] on p "Rich Text Editor, main" at bounding box center [531, 141] width 299 height 13
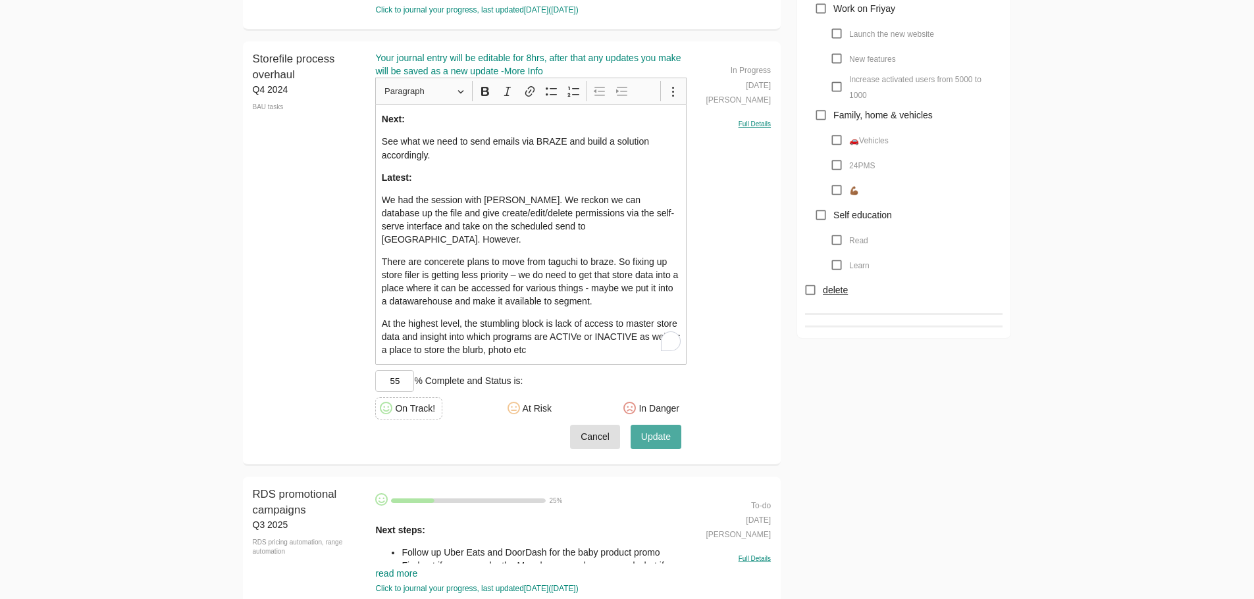
click at [671, 425] on button "Update" at bounding box center [655, 437] width 51 height 24
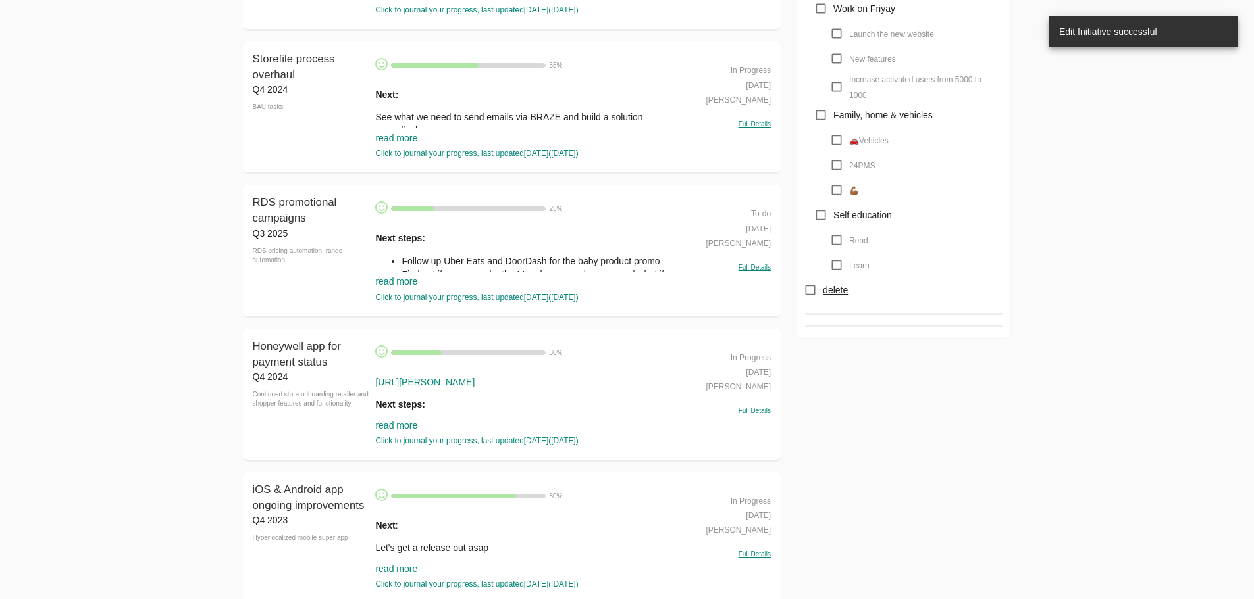
click at [396, 282] on link "read more" at bounding box center [396, 281] width 42 height 11
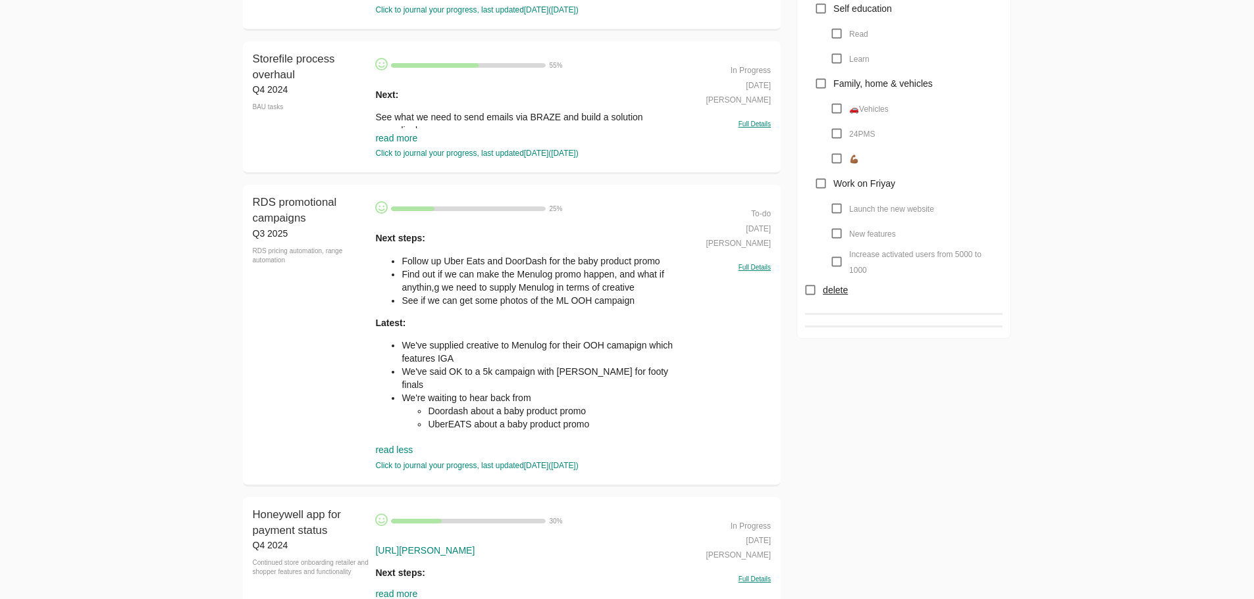
click at [517, 300] on li "See if we can get some photos of the ML OOH campaign" at bounding box center [543, 300] width 285 height 13
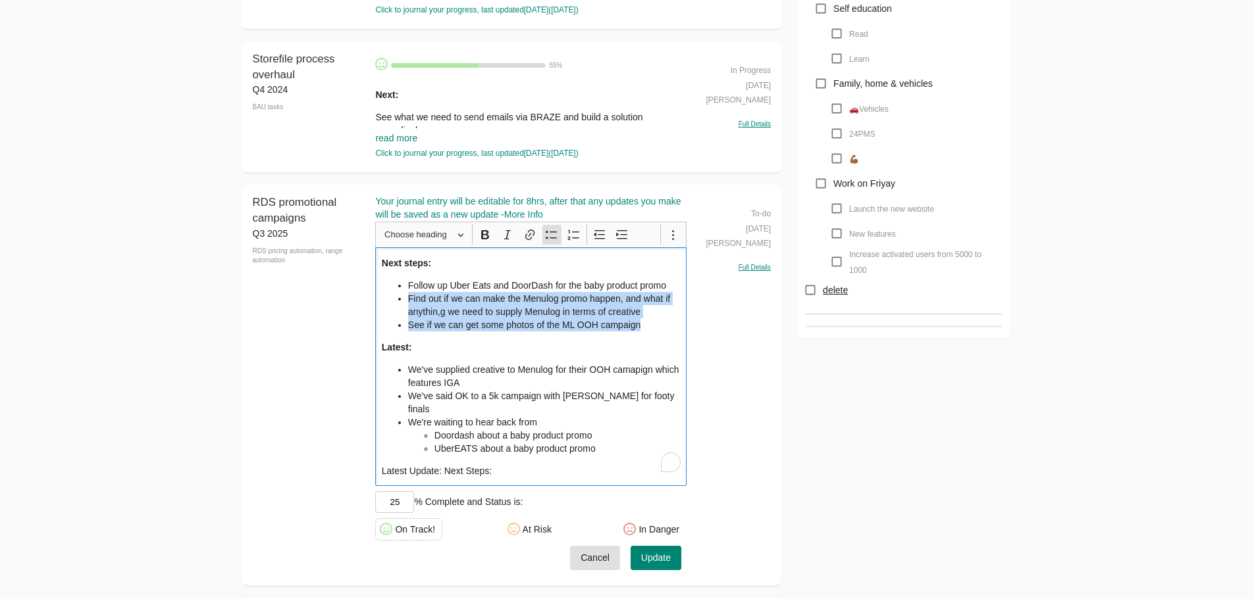
drag, startPoint x: 662, startPoint y: 322, endPoint x: 344, endPoint y: 301, distance: 318.5
click at [344, 301] on div "RDS promotional campaigns Q3 2025 RDS pricing automation, range automation RDS …" at bounding box center [512, 386] width 538 height 402
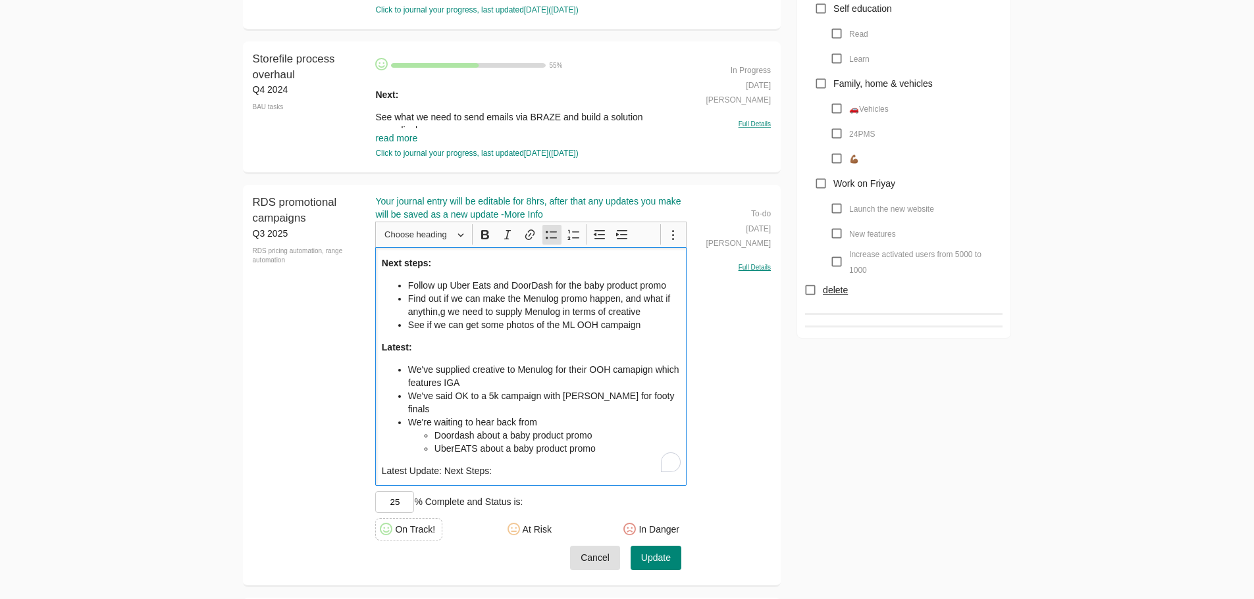
click at [605, 399] on li "We've said OK to a 5k campaign with [PERSON_NAME] for footy finals" at bounding box center [544, 403] width 272 height 26
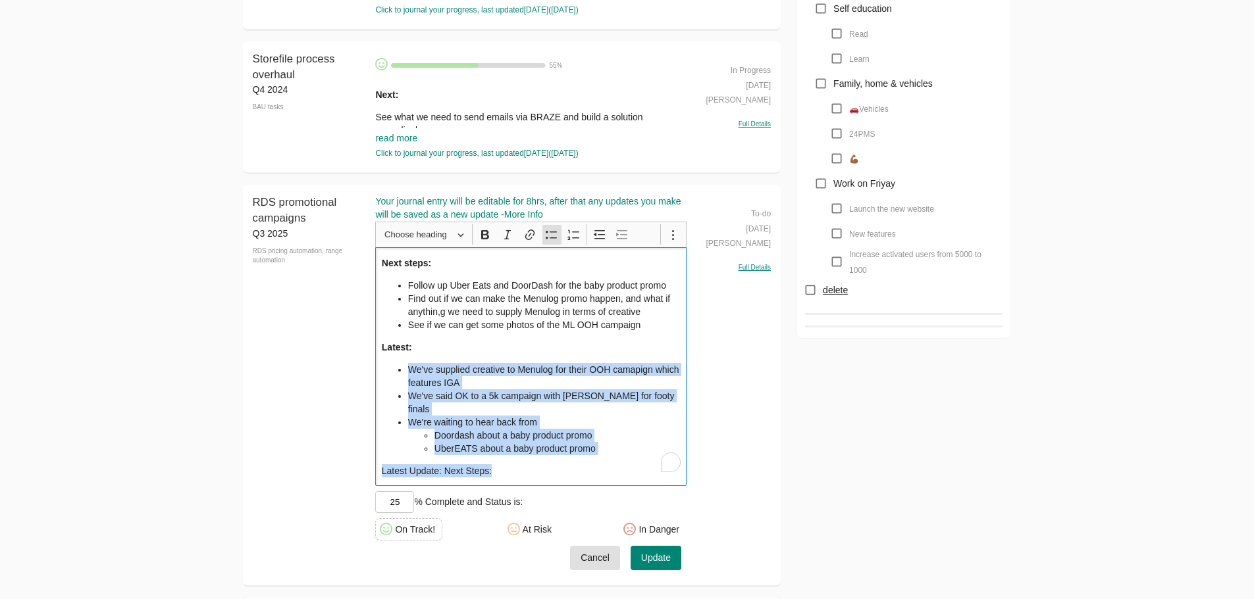
drag, startPoint x: 532, startPoint y: 465, endPoint x: 280, endPoint y: 363, distance: 272.3
click at [280, 363] on div "RDS promotional campaigns Q3 2025 RDS pricing automation, range automation RDS …" at bounding box center [512, 386] width 538 height 402
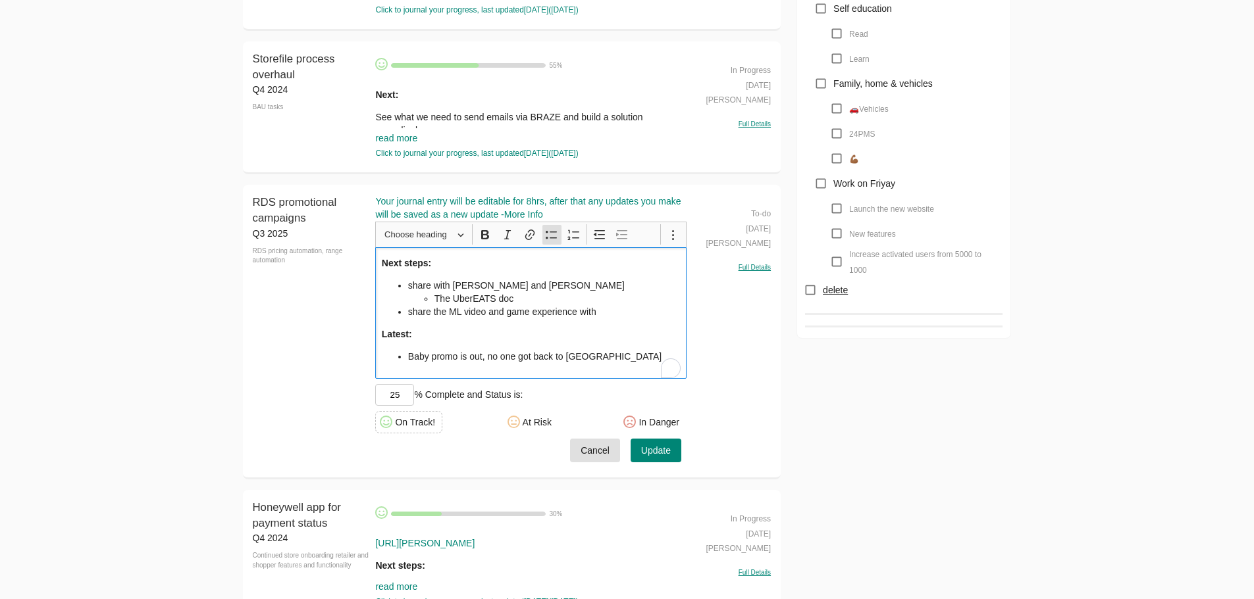
click at [551, 299] on li "The UberEATS doc" at bounding box center [557, 298] width 246 height 13
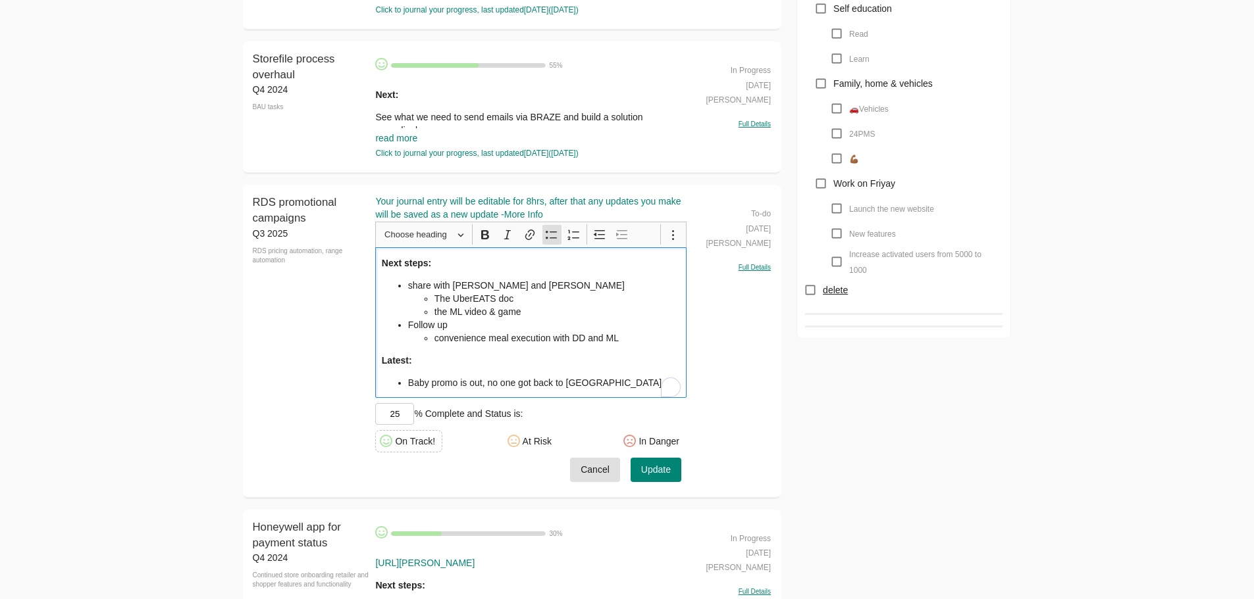
click at [651, 467] on span "Update" at bounding box center [656, 470] width 30 height 16
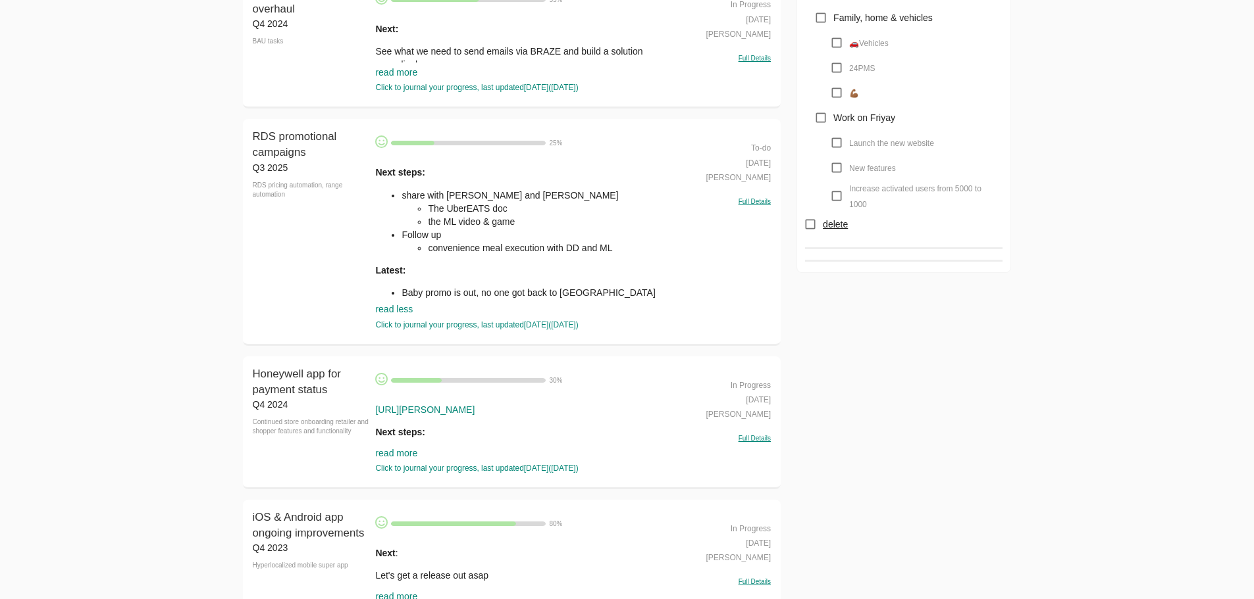
scroll to position [1843, 0]
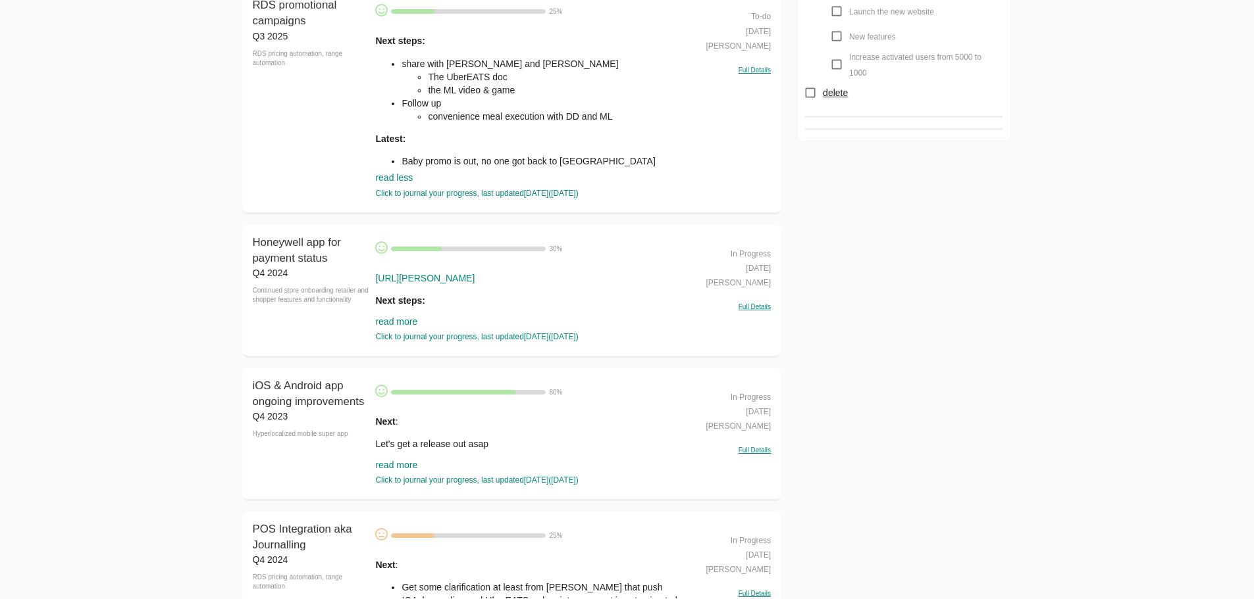
click at [386, 318] on link "read more" at bounding box center [396, 322] width 42 height 11
